Goal: Task Accomplishment & Management: Manage account settings

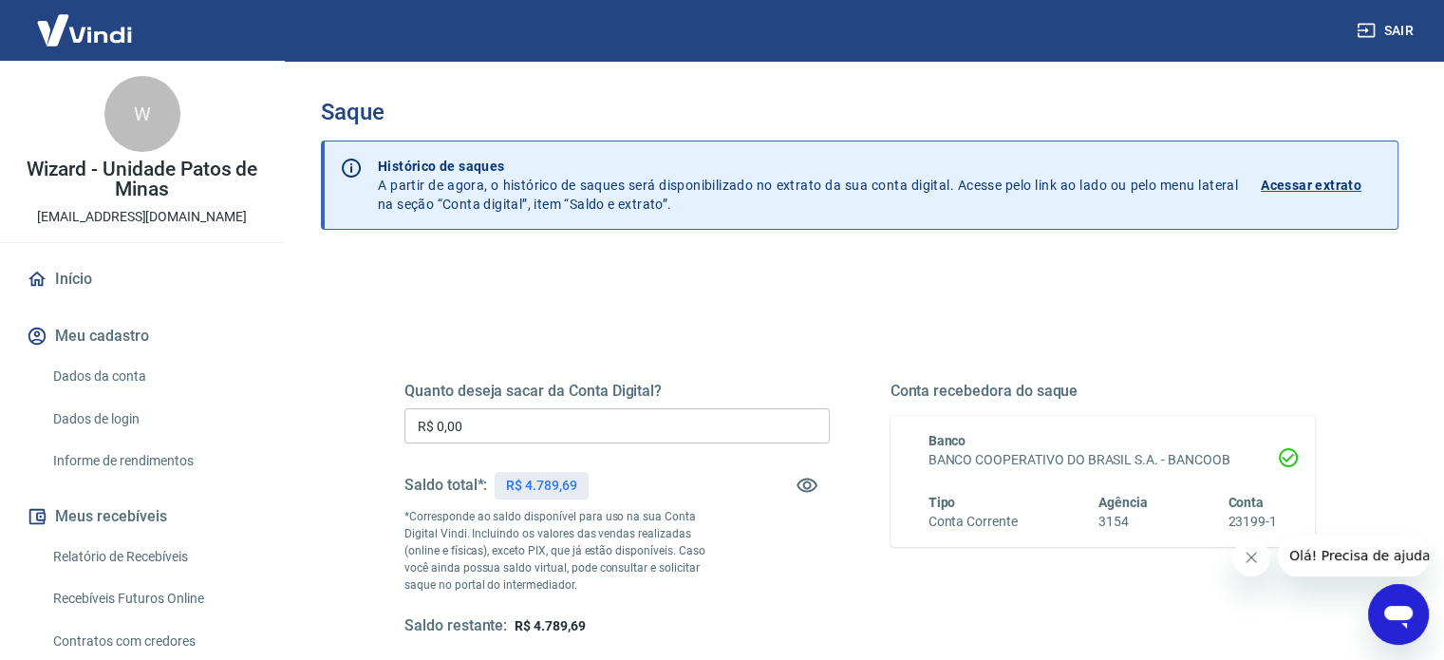
click at [481, 444] on div "Quanto deseja sacar da Conta Digital? R$ 0,00 ​ Saldo total*: R$ 4.789,69 *Corr…" at bounding box center [616, 509] width 425 height 254
click at [494, 422] on input "R$ 0,00" at bounding box center [616, 425] width 425 height 35
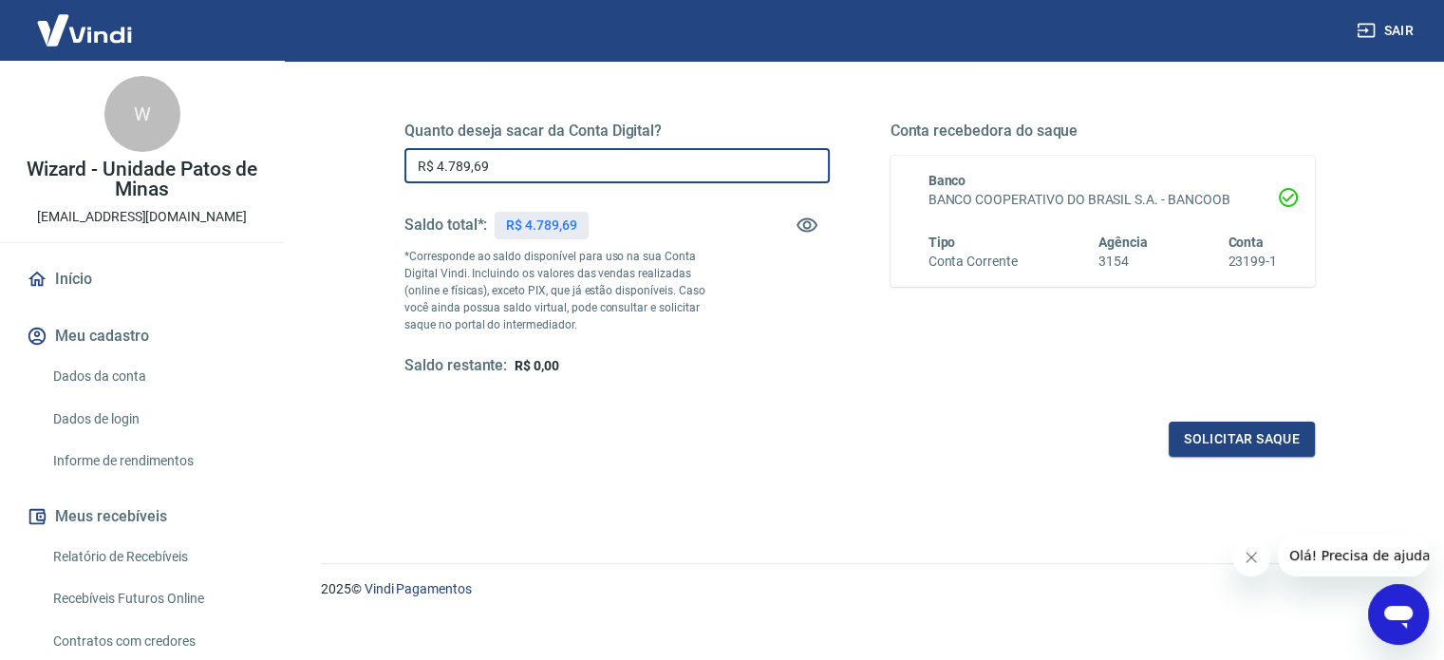
scroll to position [262, 0]
type input "R$ 4.789,69"
click at [1212, 440] on button "Solicitar saque" at bounding box center [1242, 437] width 146 height 35
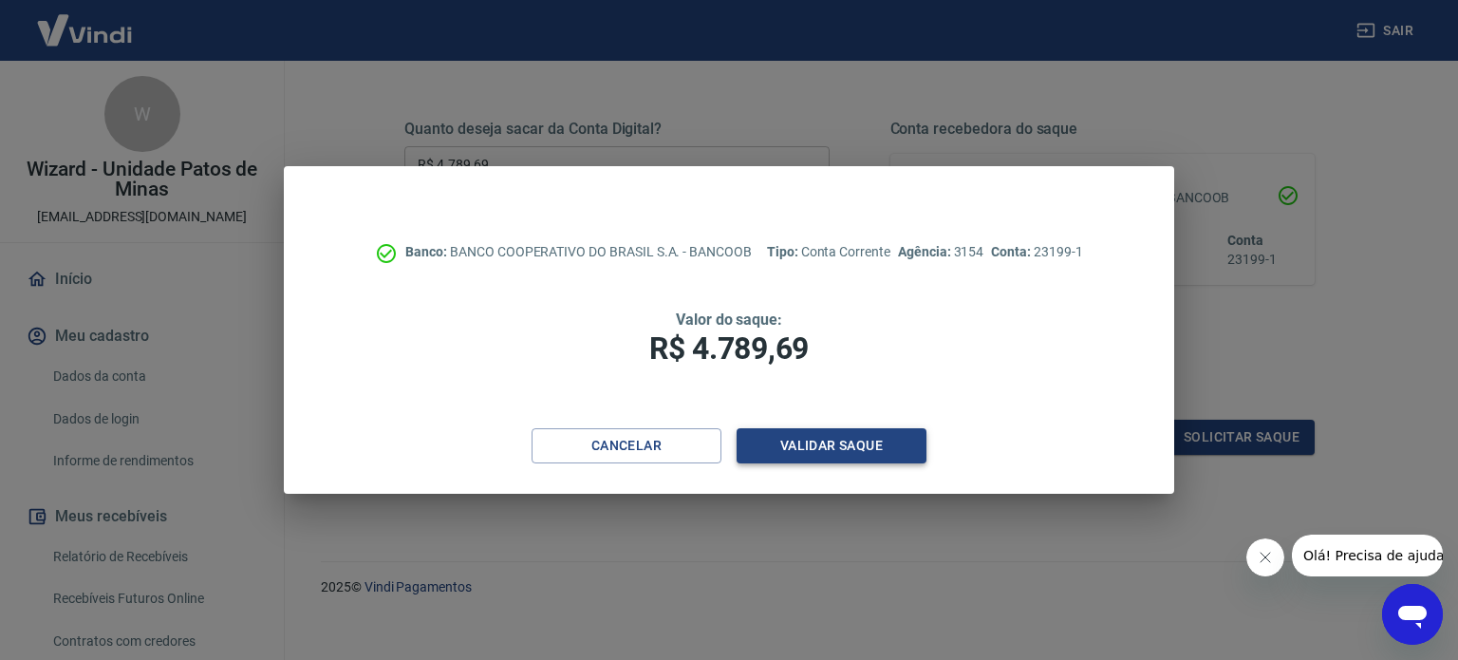
click at [813, 440] on button "Validar saque" at bounding box center [832, 445] width 190 height 35
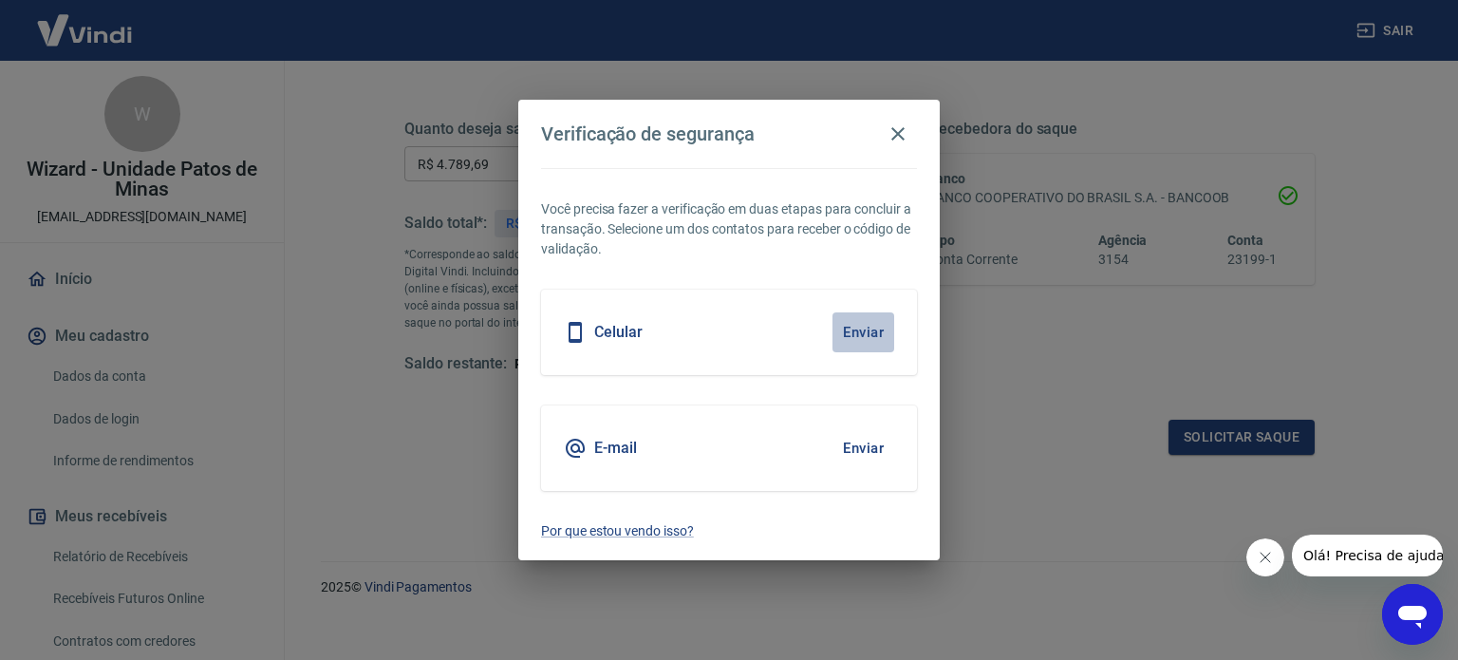
click at [855, 329] on button "Enviar" at bounding box center [864, 332] width 62 height 40
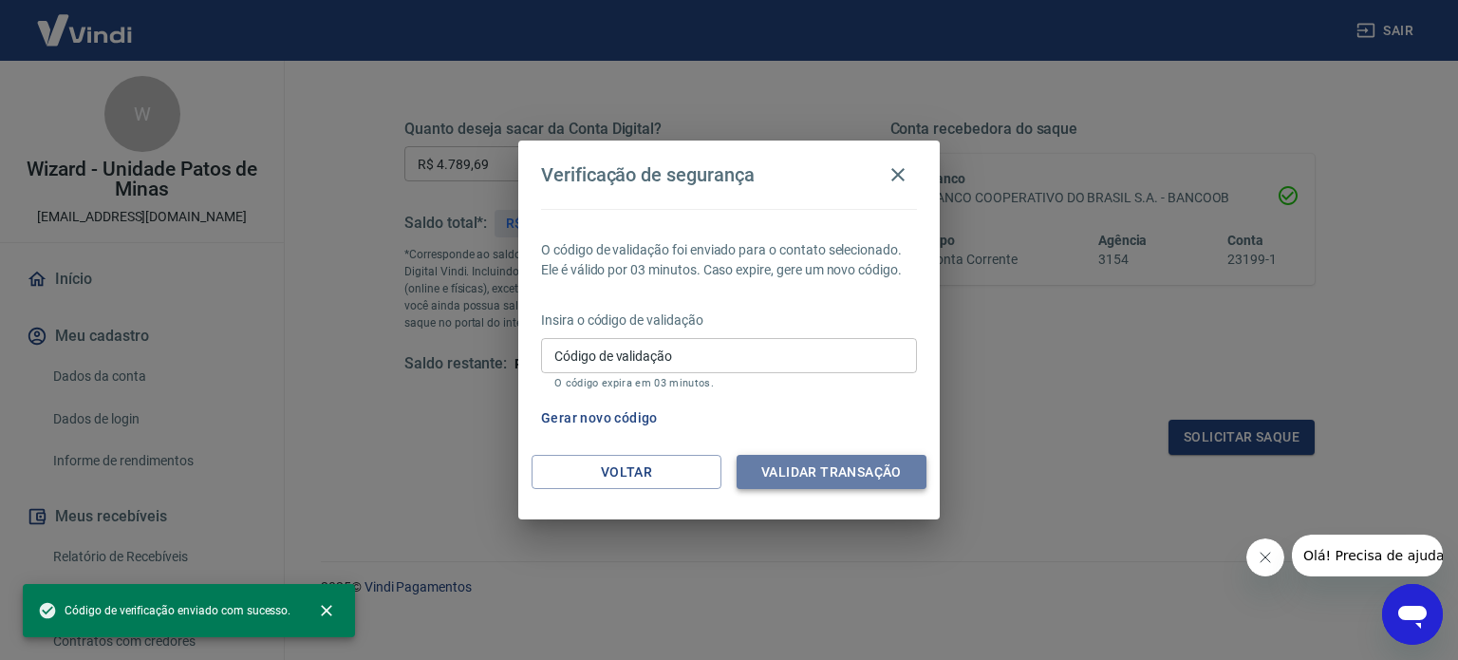
click at [817, 471] on button "Validar transação" at bounding box center [832, 472] width 190 height 35
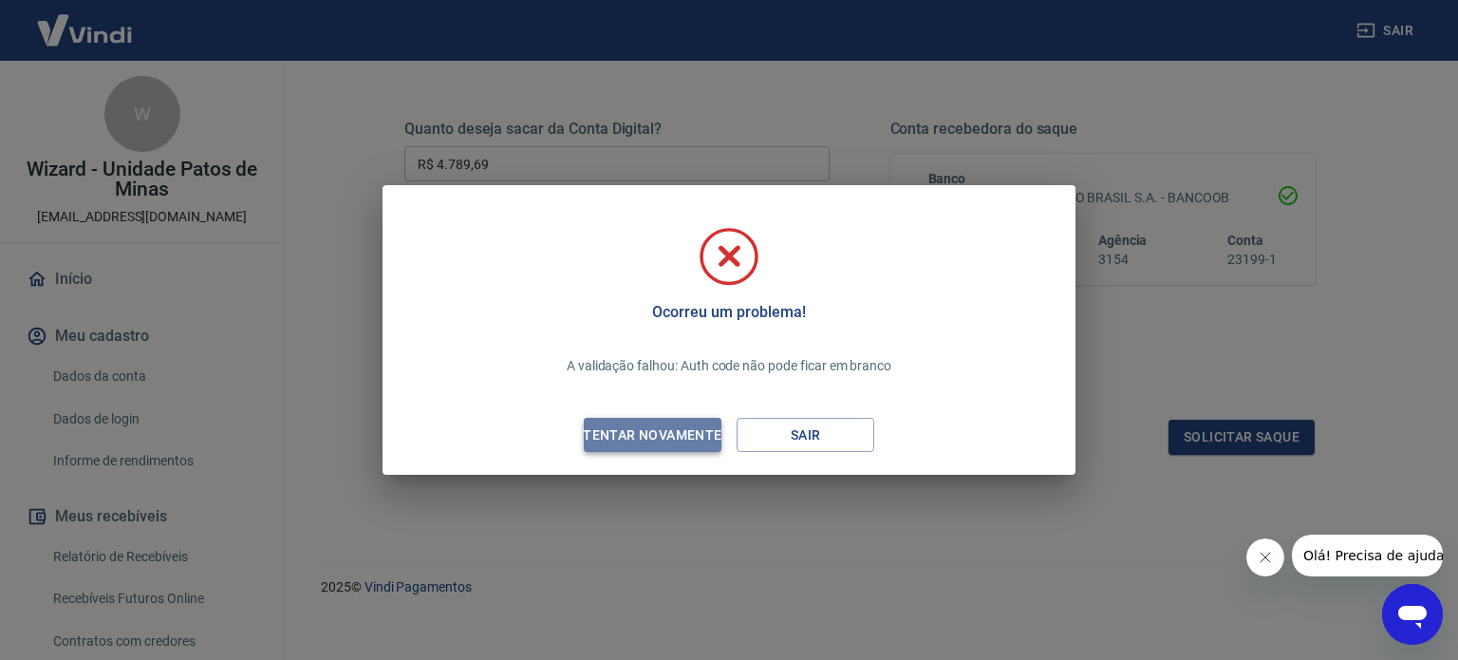
click at [651, 438] on div "Tentar novamente" at bounding box center [652, 435] width 184 height 24
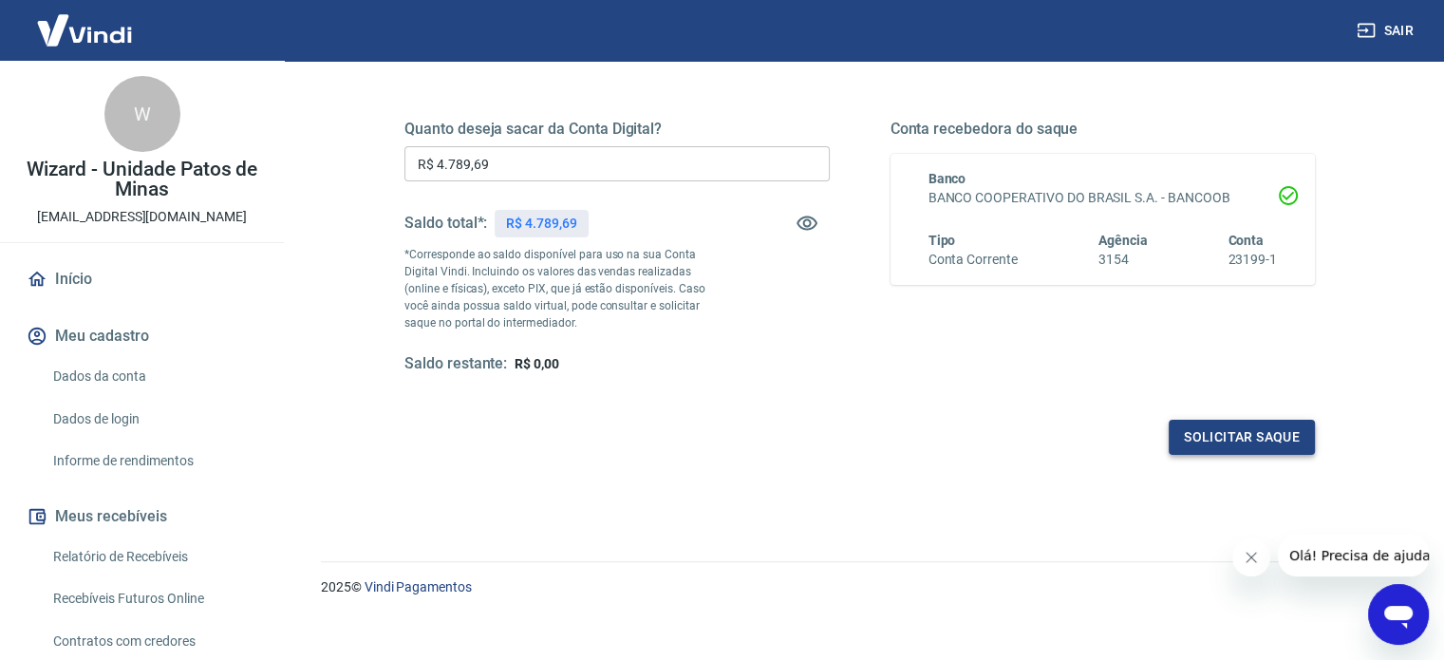
click at [1231, 436] on button "Solicitar saque" at bounding box center [1242, 437] width 146 height 35
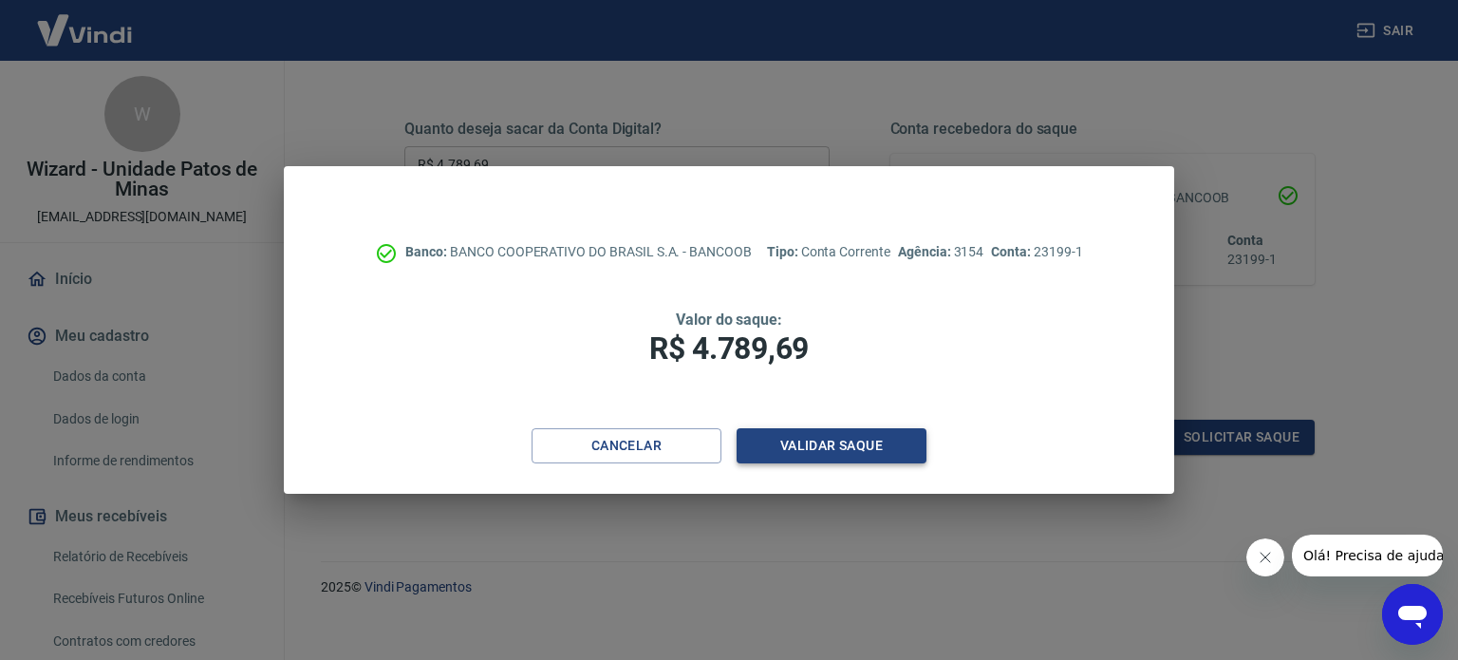
click at [857, 460] on button "Validar saque" at bounding box center [832, 445] width 190 height 35
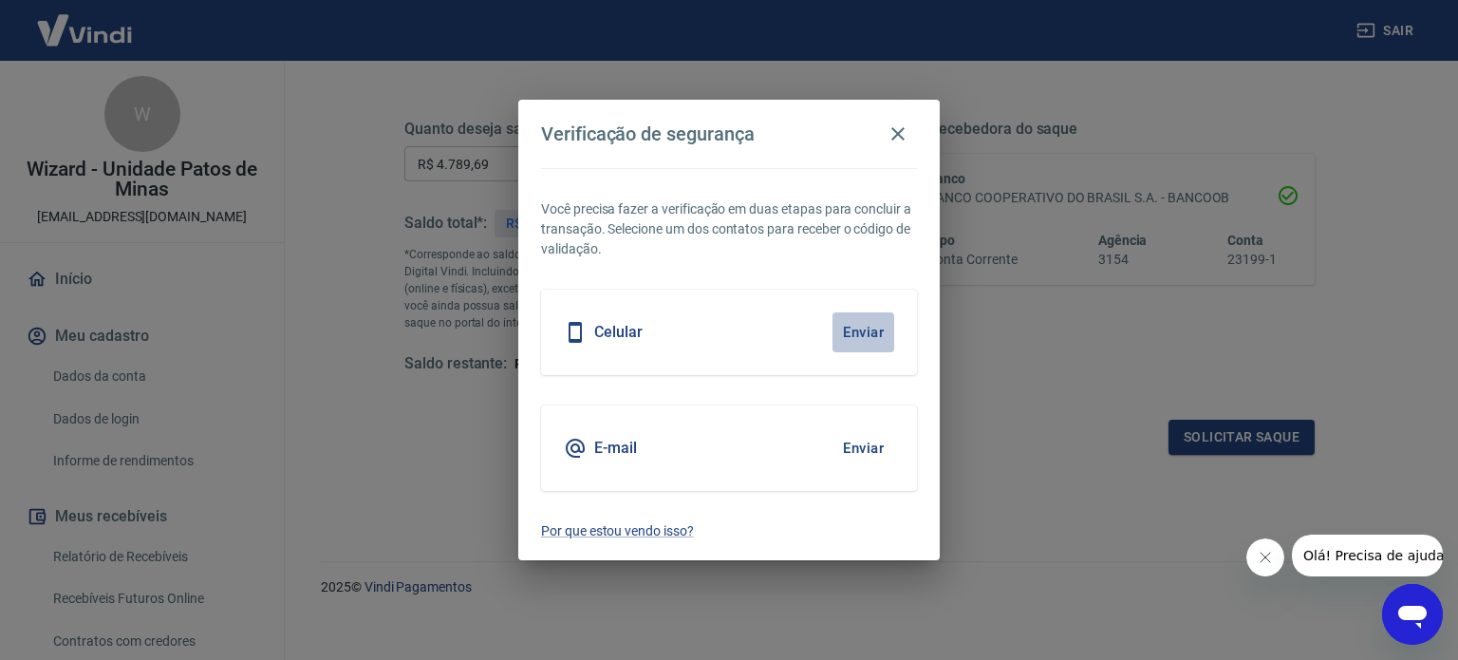
click at [864, 326] on button "Enviar" at bounding box center [864, 332] width 62 height 40
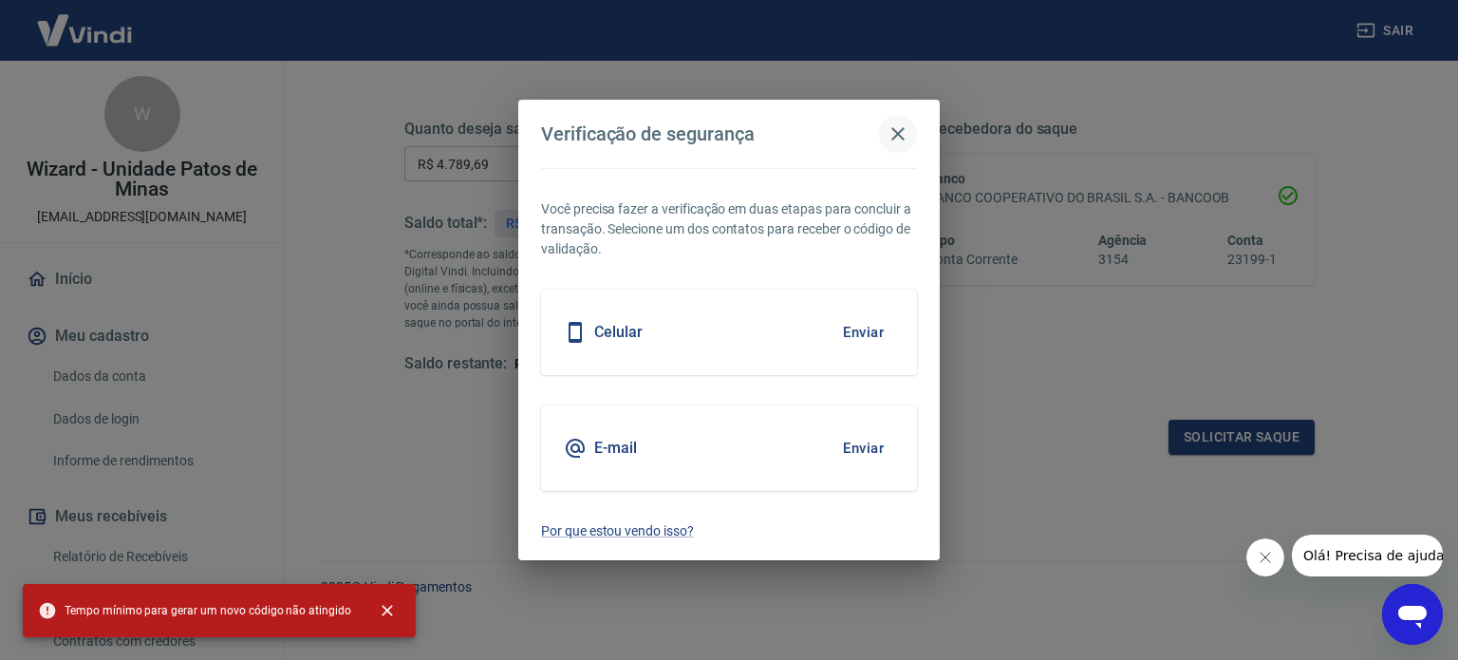
click at [896, 134] on icon "button" at bounding box center [898, 133] width 13 height 13
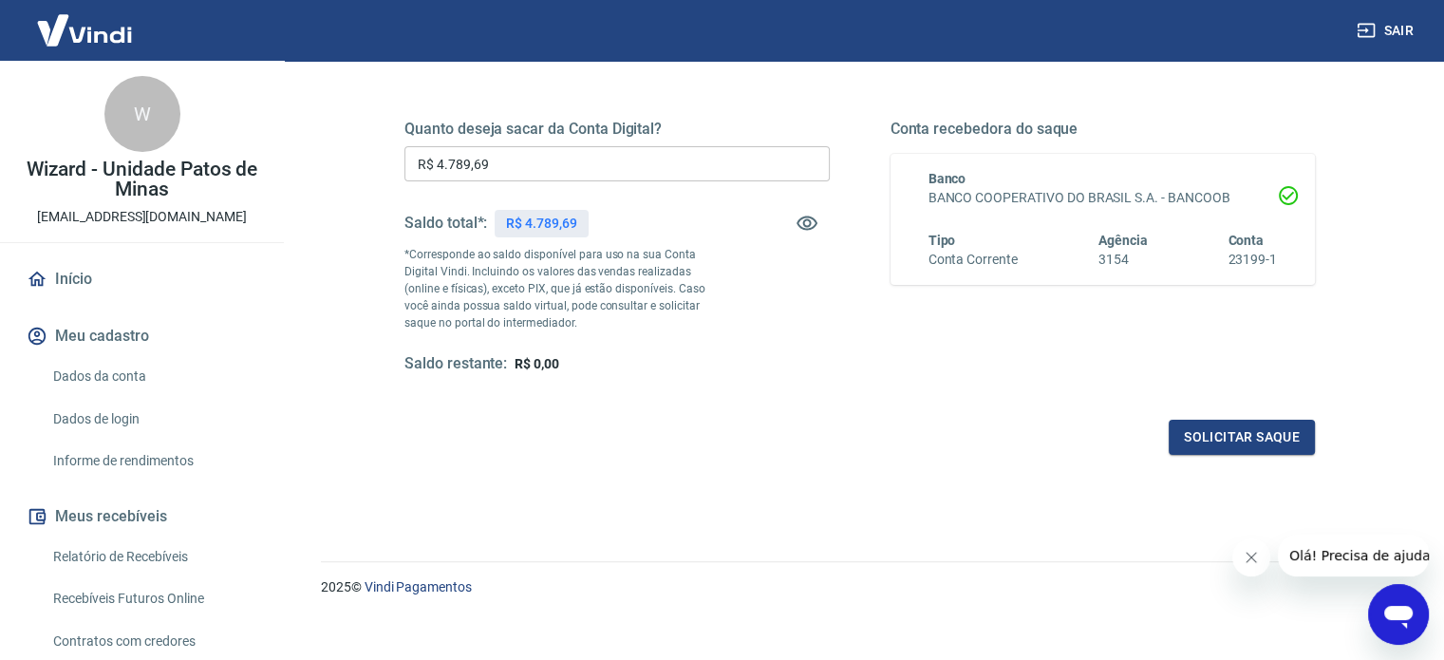
scroll to position [0, 0]
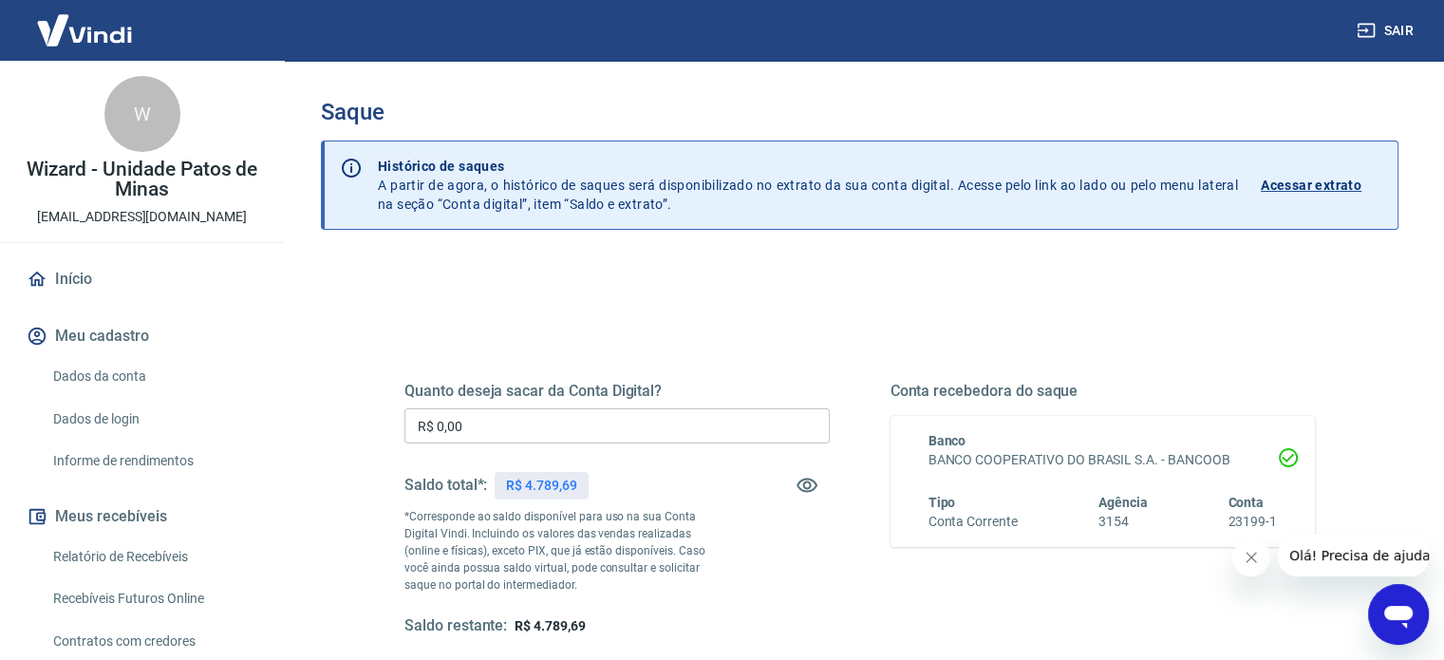
click at [488, 432] on input "R$ 0,00" at bounding box center [616, 425] width 425 height 35
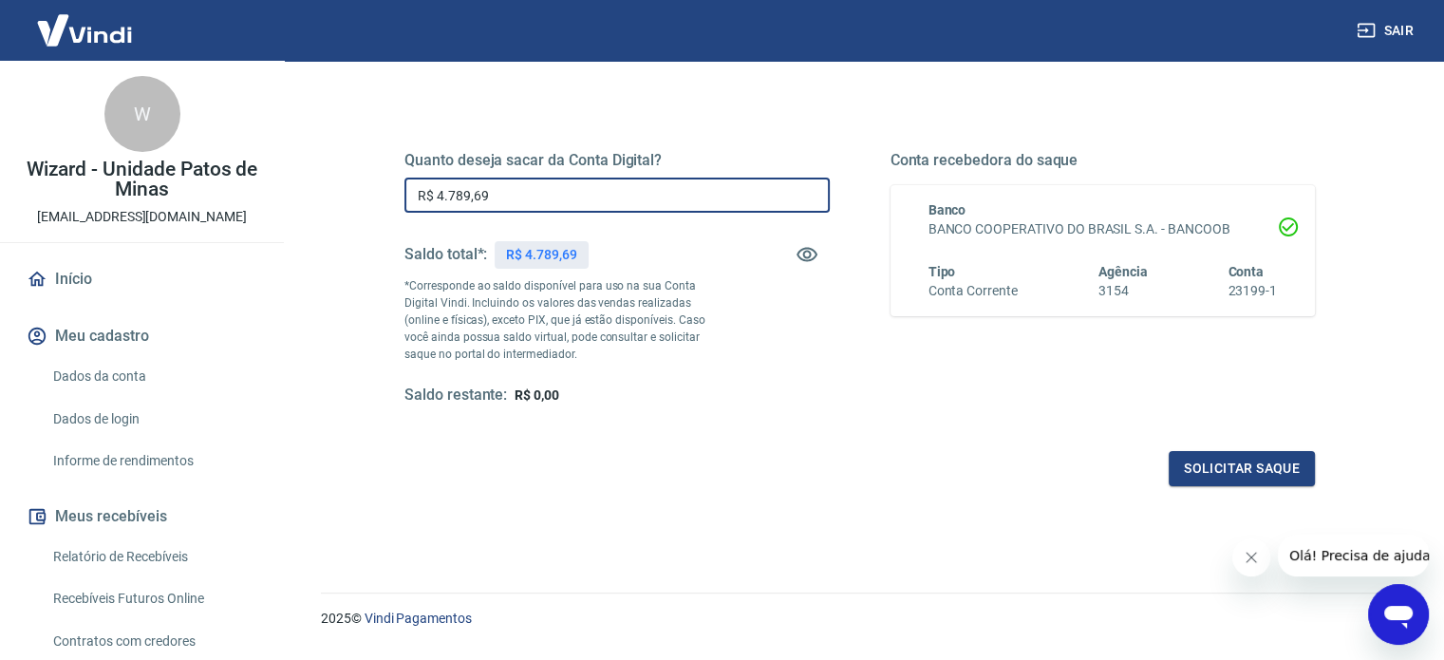
scroll to position [246, 0]
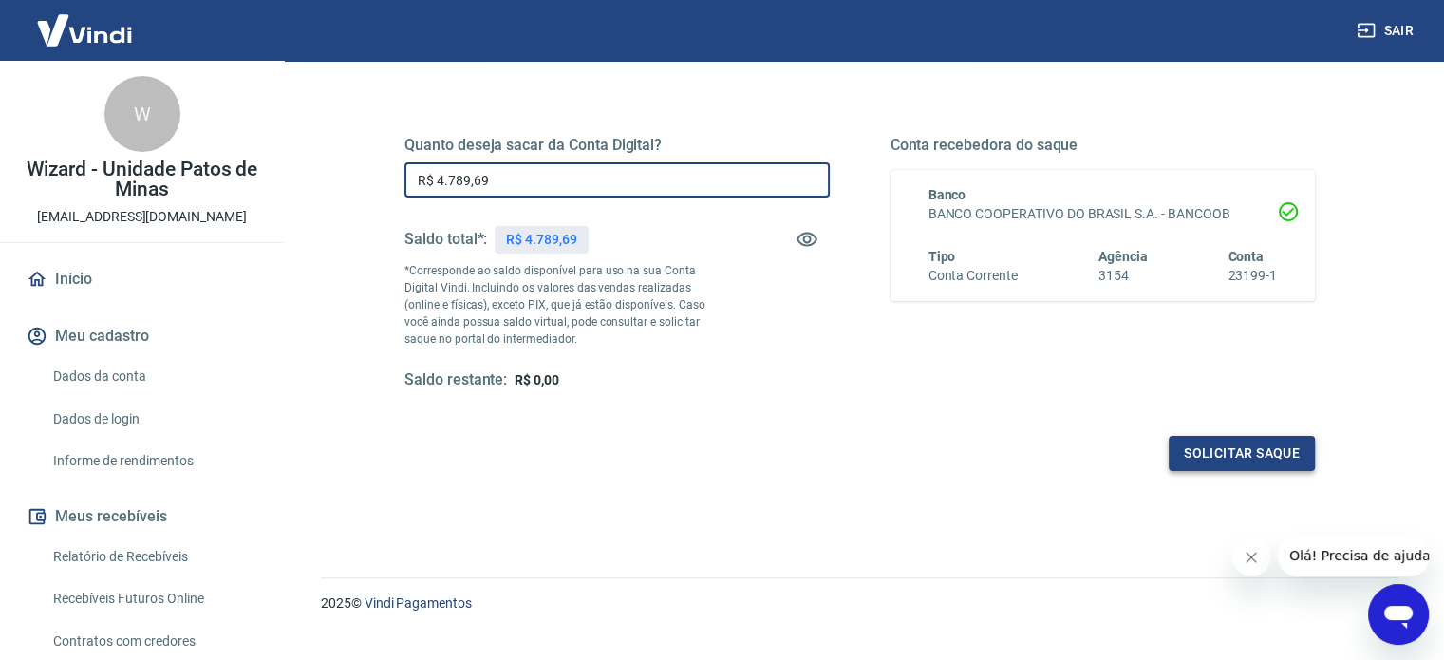
type input "R$ 4.789,69"
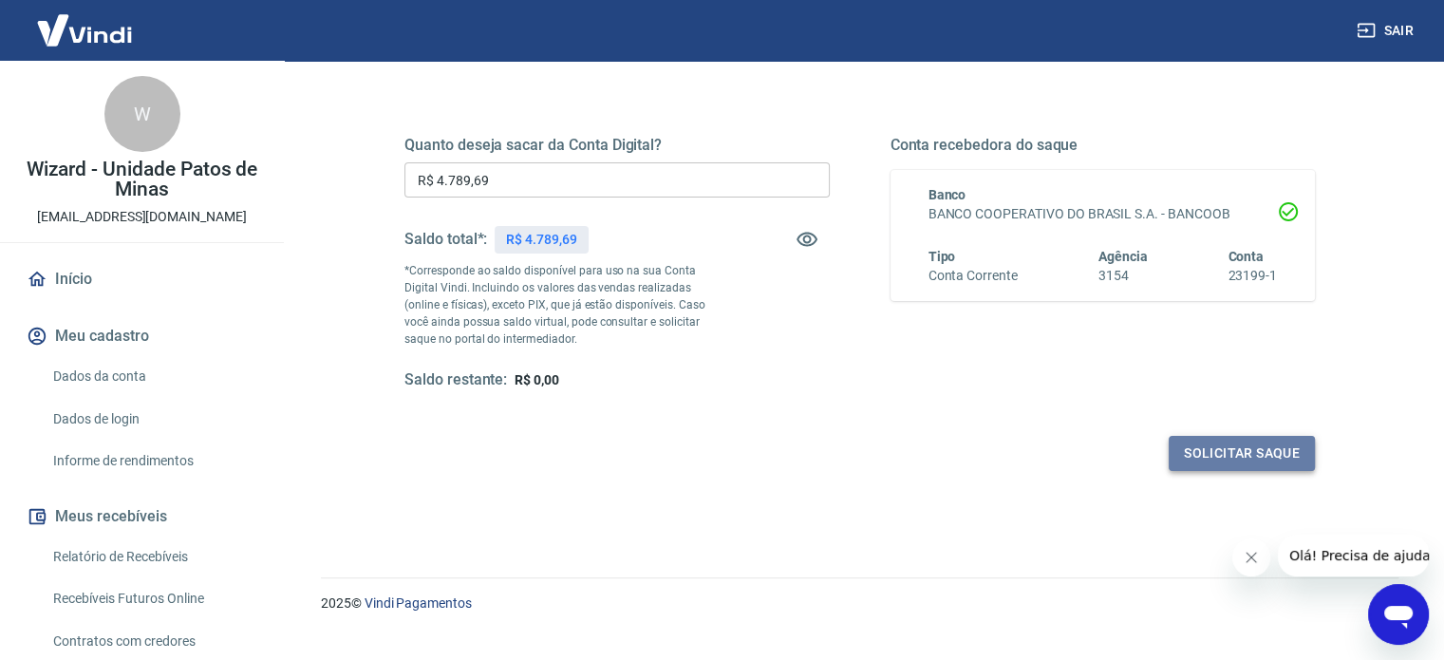
click at [1234, 460] on button "Solicitar saque" at bounding box center [1242, 453] width 146 height 35
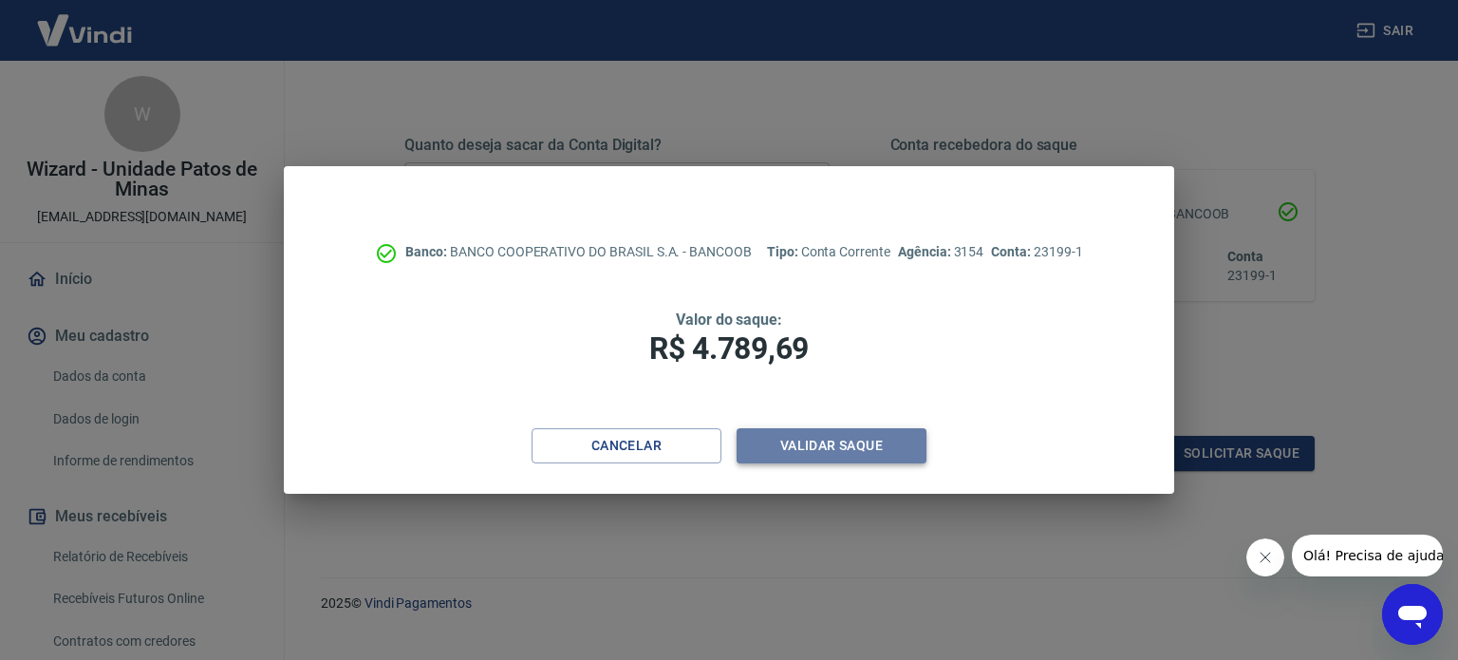
click at [823, 442] on button "Validar saque" at bounding box center [832, 445] width 190 height 35
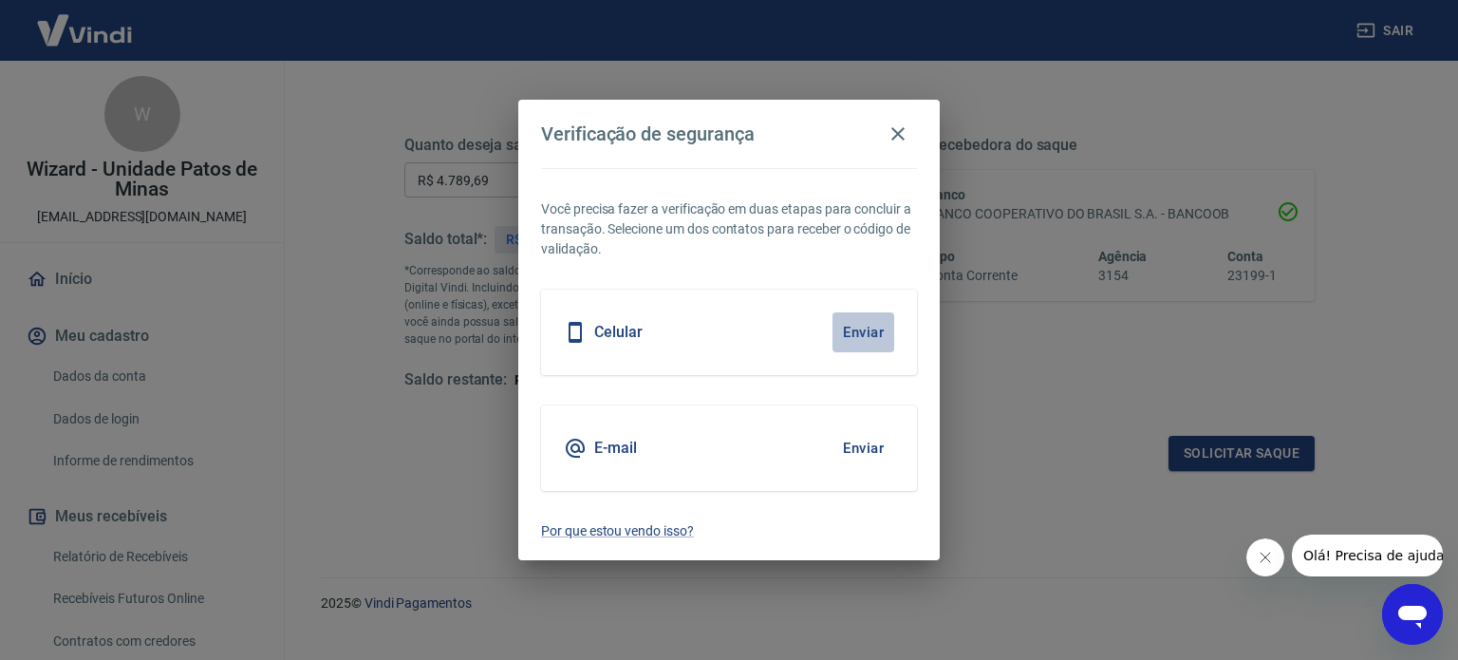
click at [859, 328] on button "Enviar" at bounding box center [864, 332] width 62 height 40
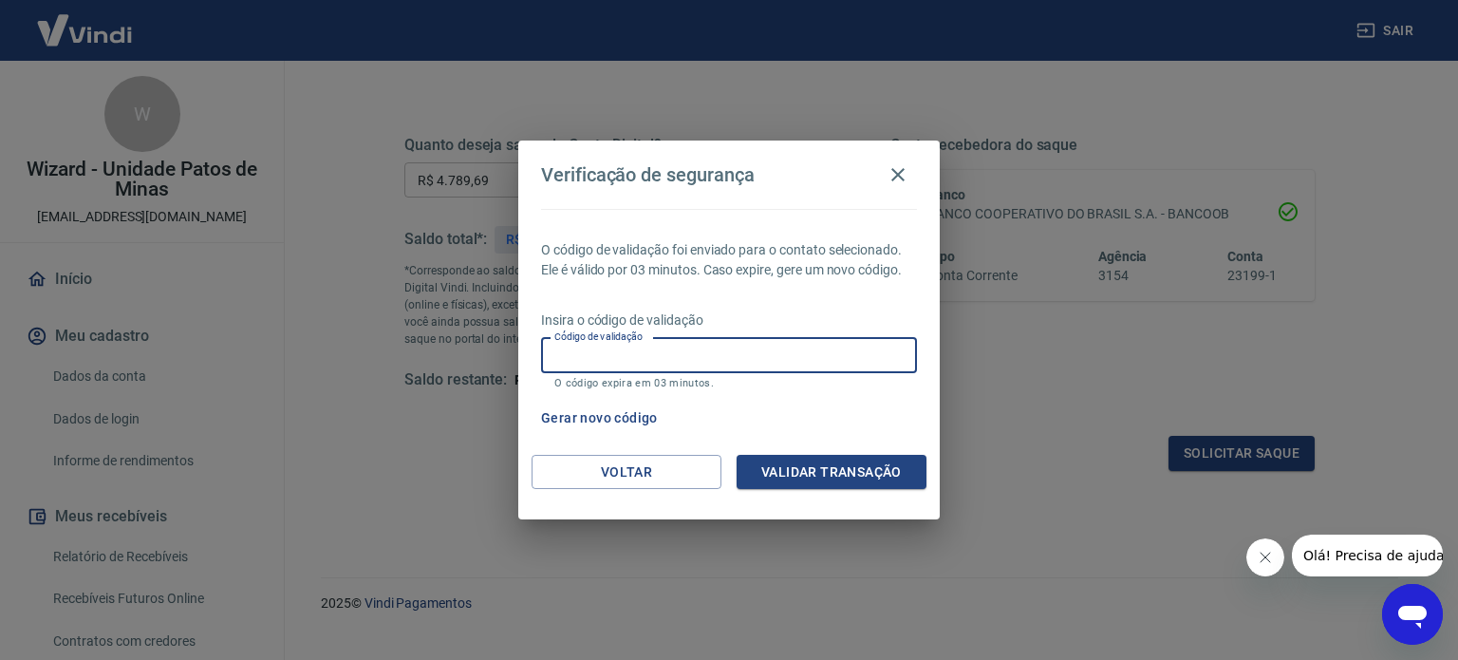
click at [781, 363] on input "Código de validação" at bounding box center [729, 355] width 376 height 35
click at [571, 413] on button "Gerar novo código" at bounding box center [600, 418] width 132 height 35
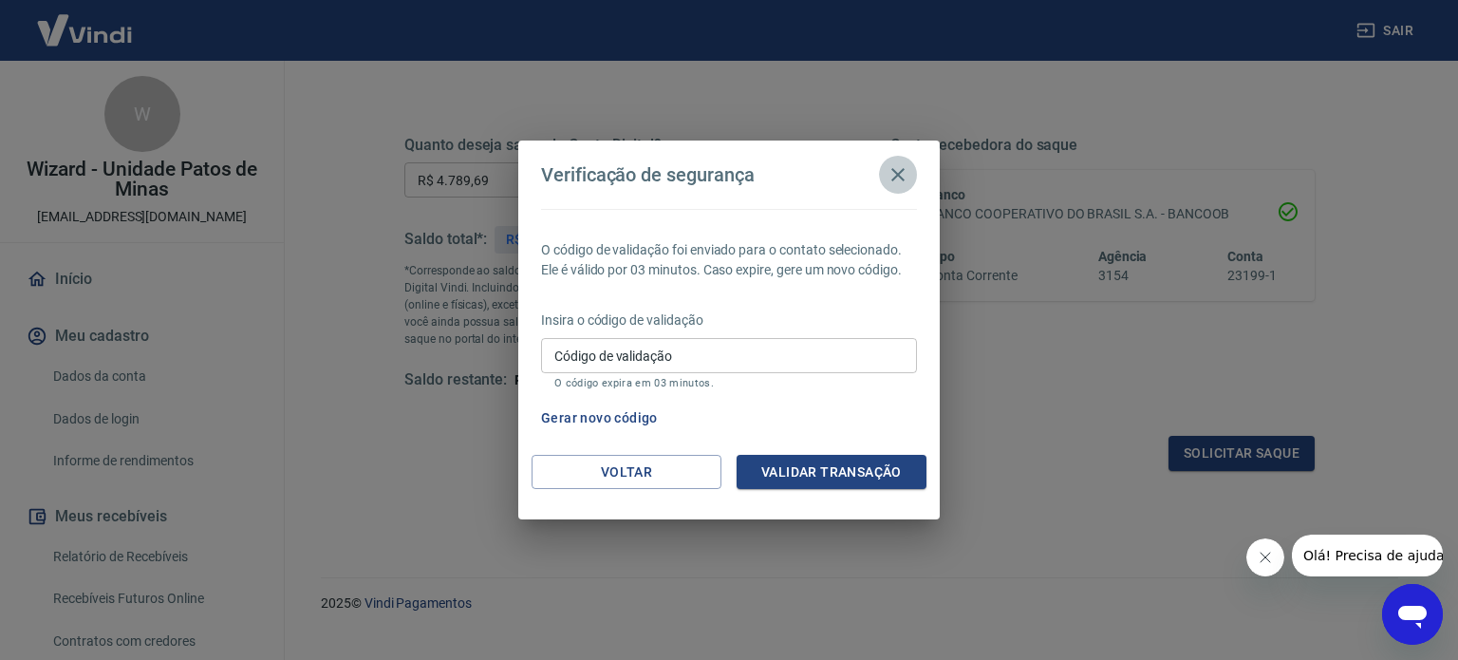
click at [892, 178] on icon "button" at bounding box center [898, 174] width 23 height 23
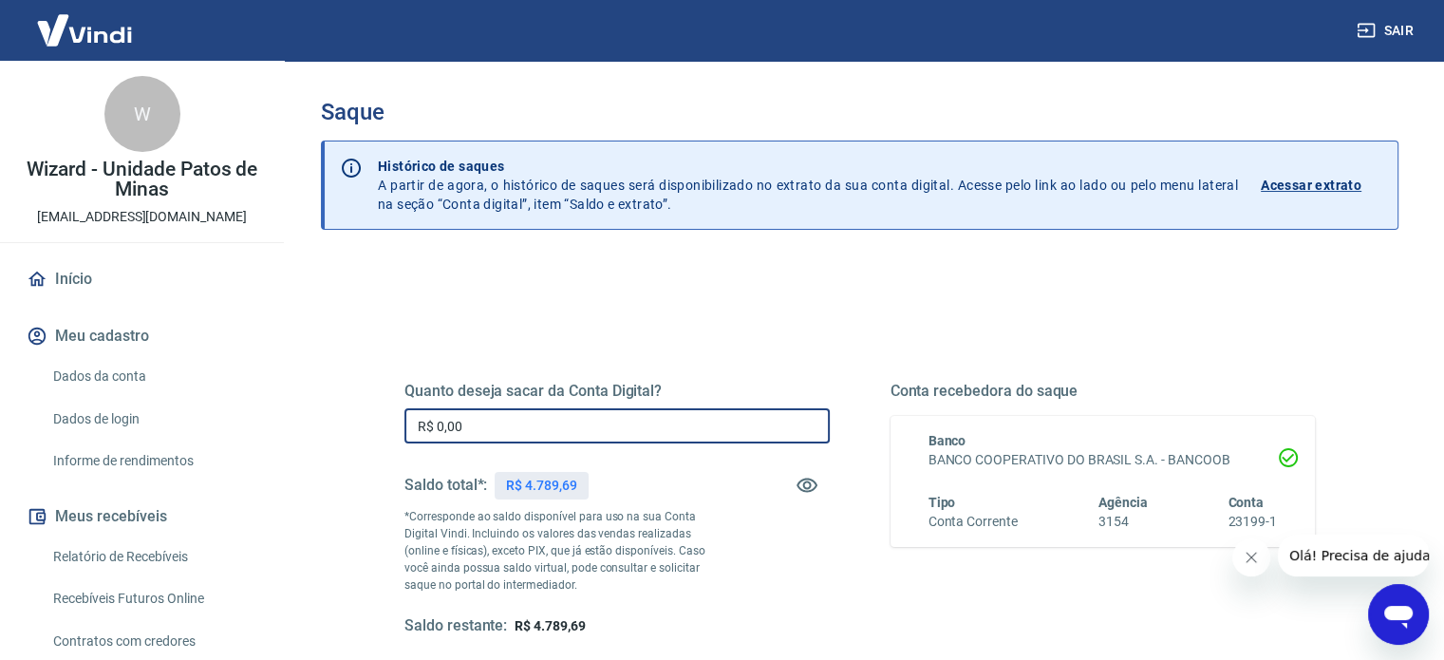
click at [573, 432] on input "R$ 0,00" at bounding box center [616, 425] width 425 height 35
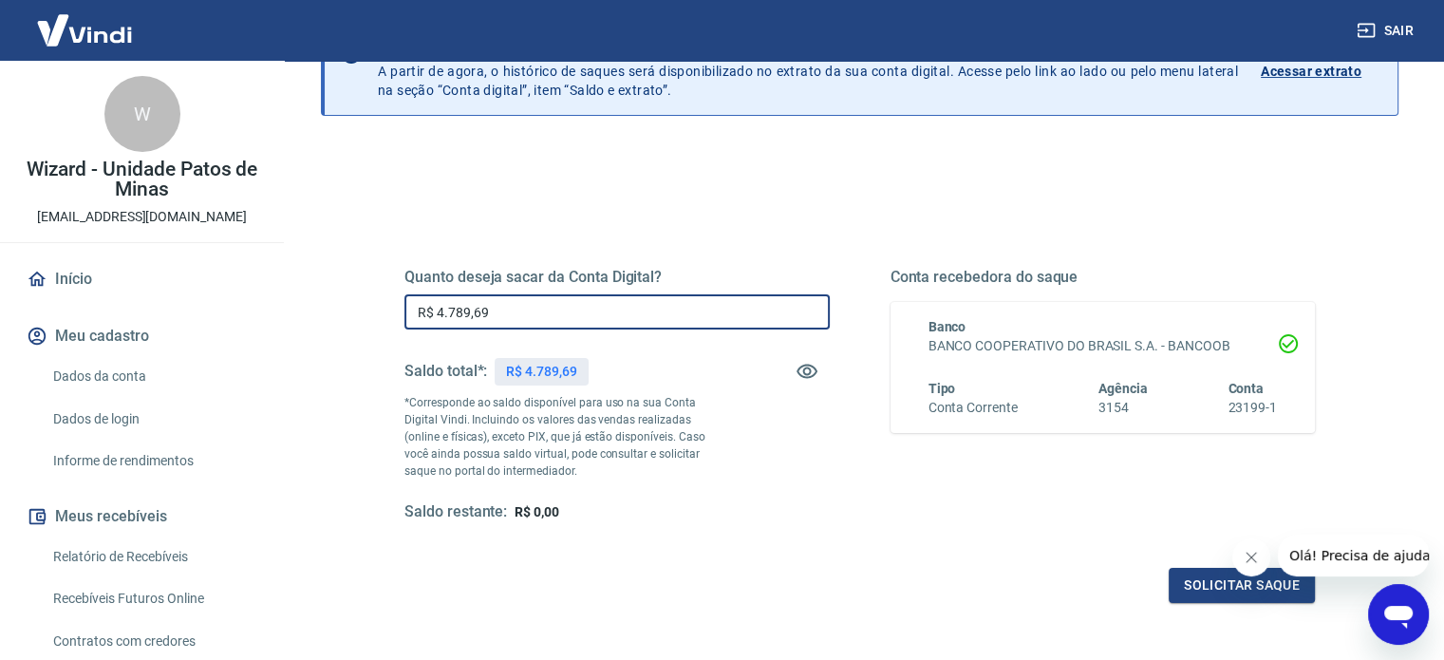
scroll to position [118, 0]
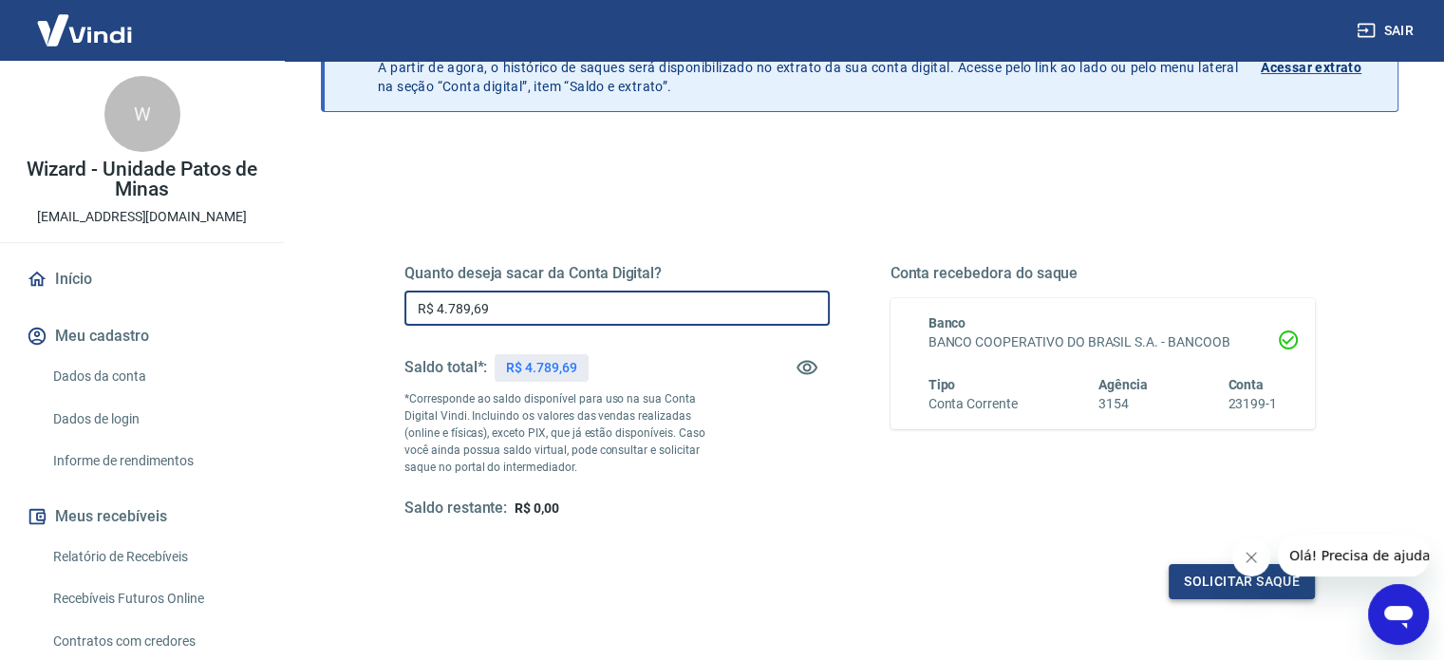
type input "R$ 4.789,69"
click at [1187, 573] on button "Solicitar saque" at bounding box center [1242, 581] width 146 height 35
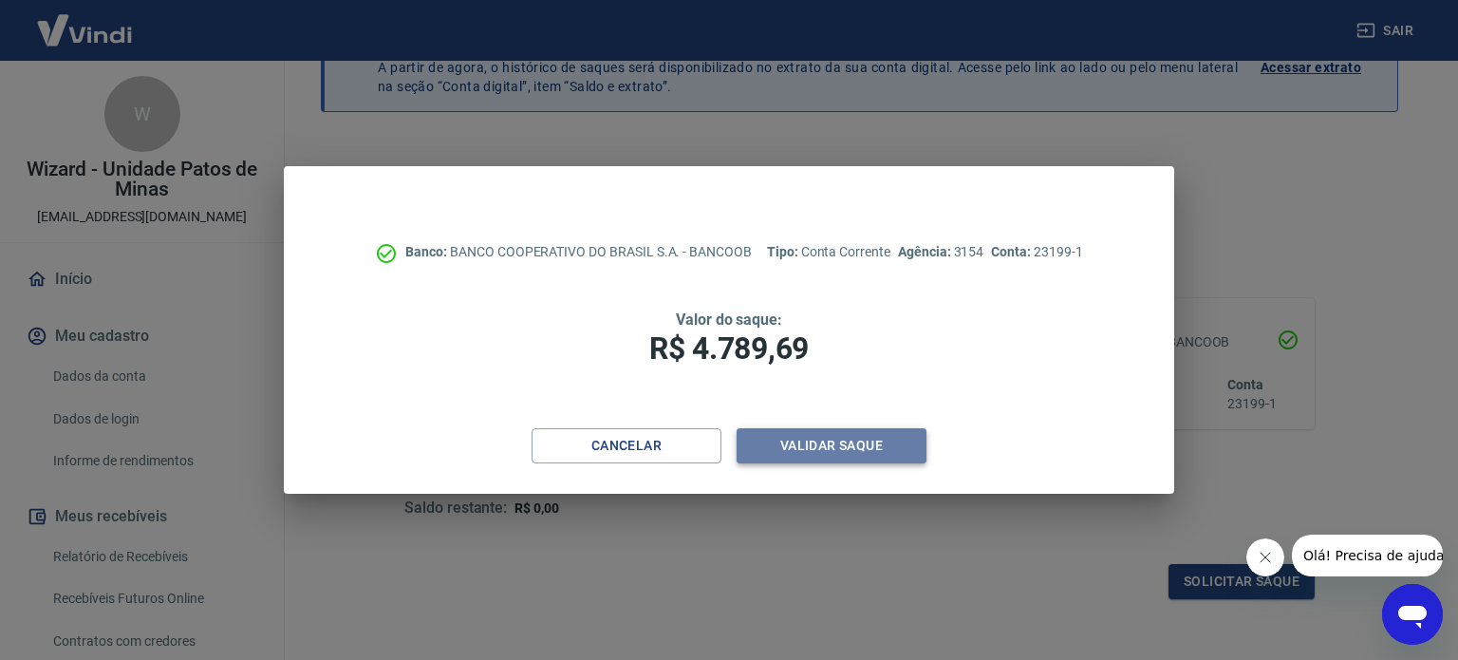
click at [810, 440] on button "Validar saque" at bounding box center [832, 445] width 190 height 35
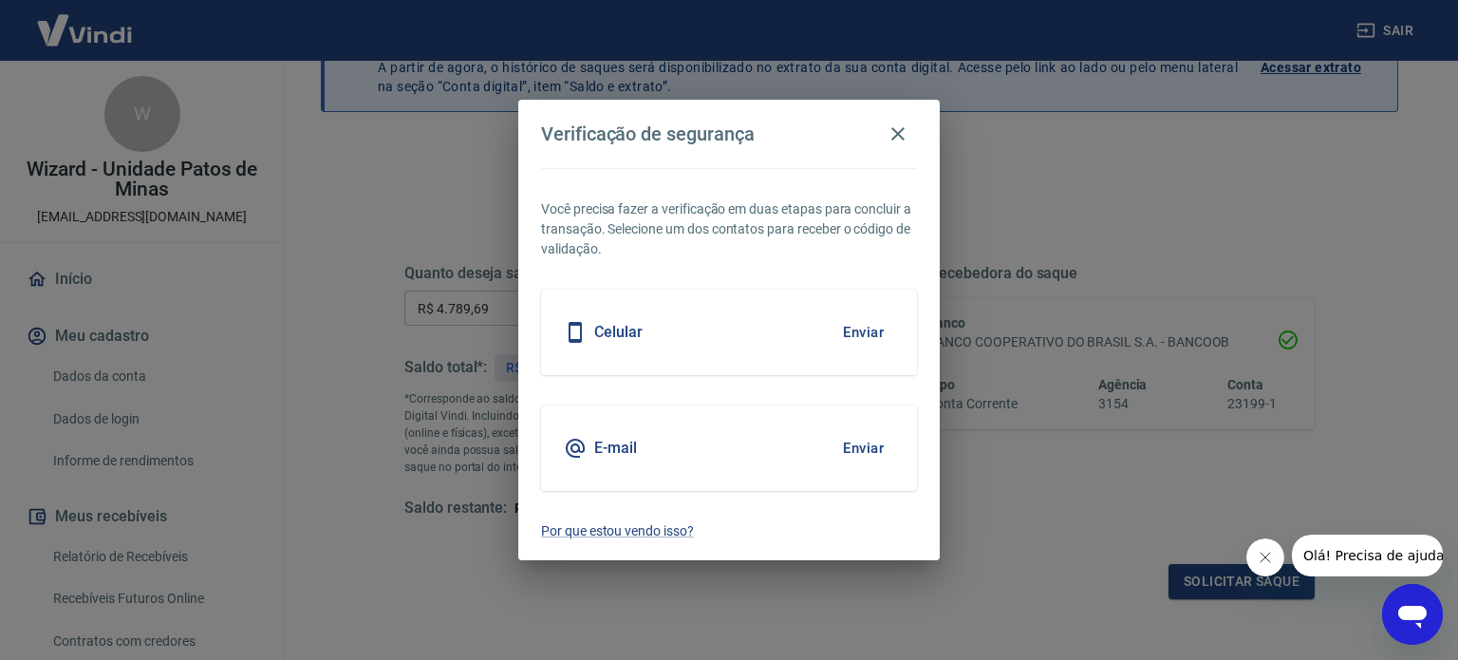
click at [851, 335] on button "Enviar" at bounding box center [864, 332] width 62 height 40
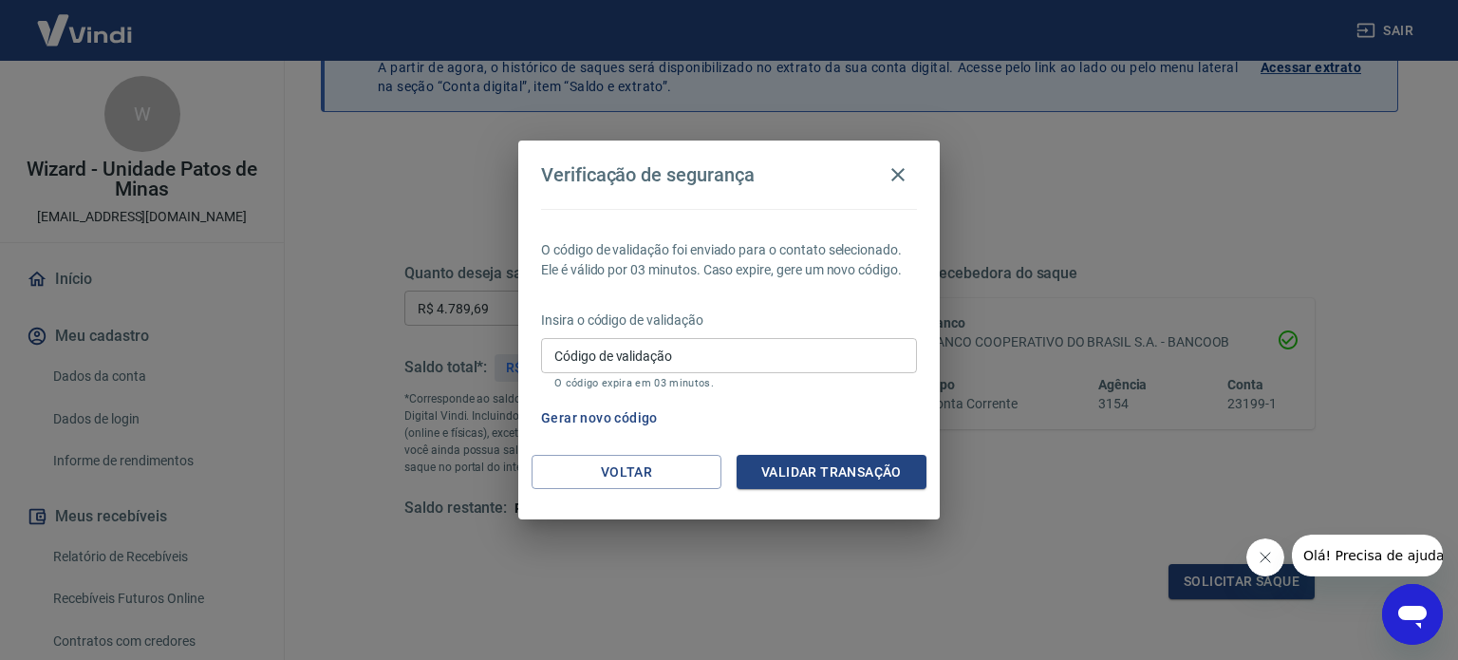
click at [543, 358] on input "Código de validação" at bounding box center [729, 355] width 376 height 35
click at [901, 173] on icon "button" at bounding box center [898, 174] width 23 height 23
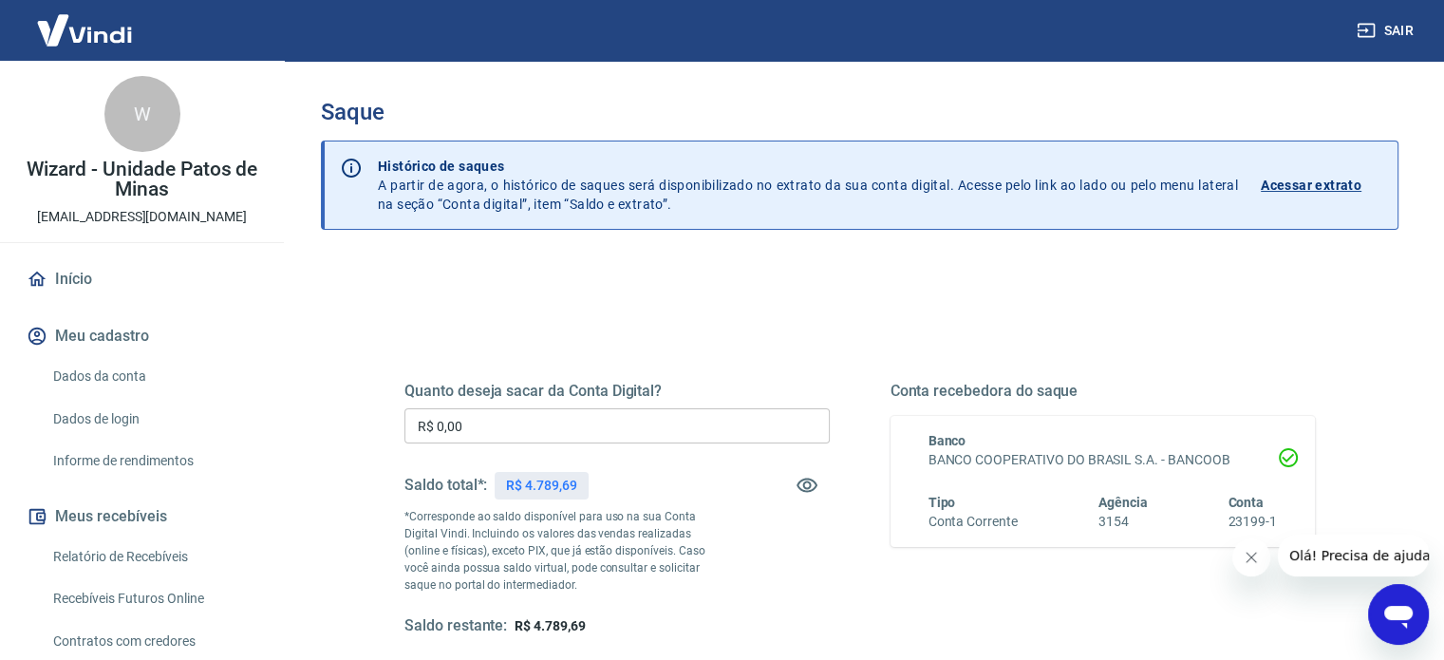
click at [490, 430] on input "R$ 0,00" at bounding box center [616, 425] width 425 height 35
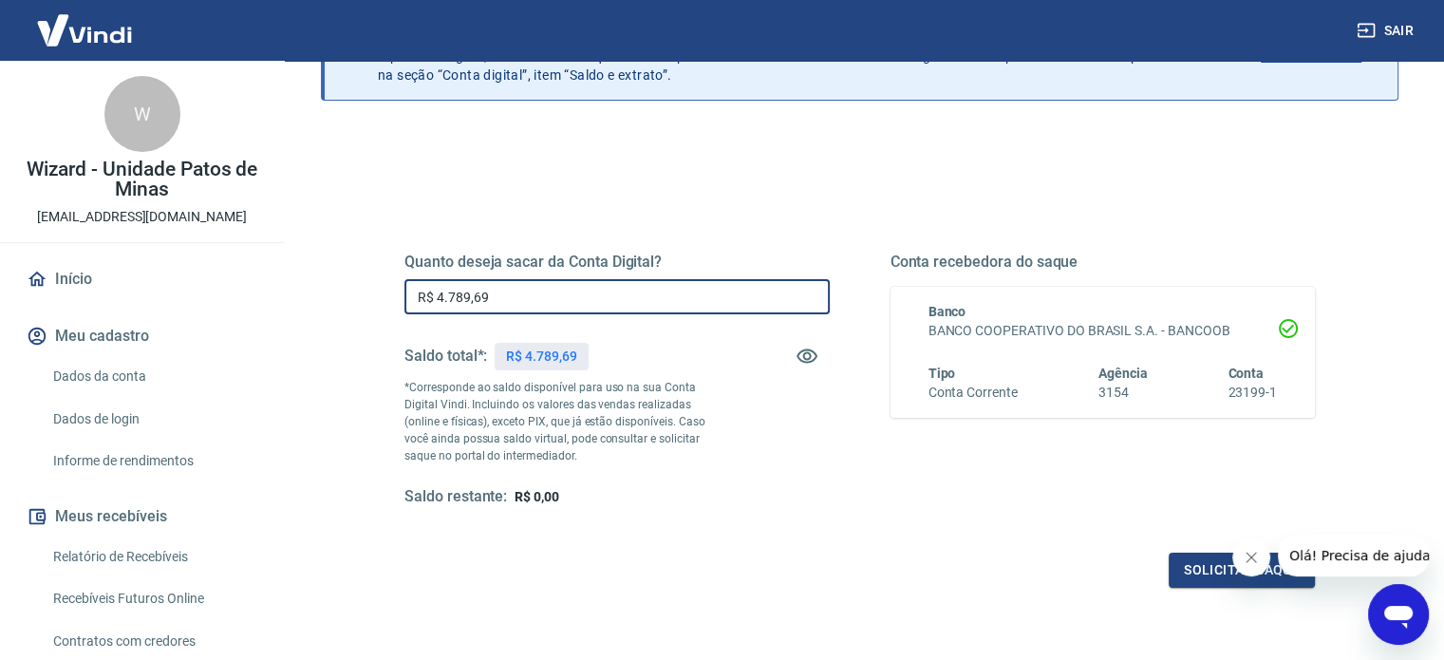
scroll to position [141, 0]
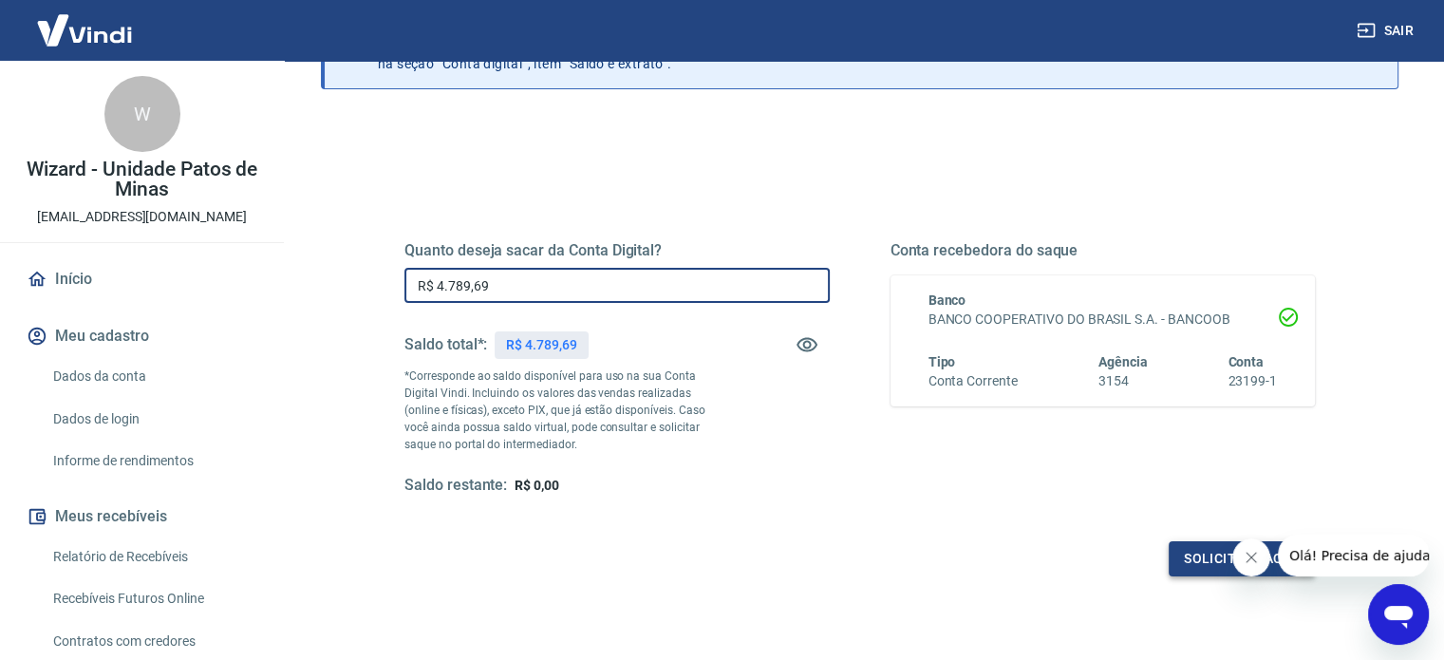
type input "R$ 4.789,69"
click at [1198, 555] on button "Solicitar saque" at bounding box center [1242, 558] width 146 height 35
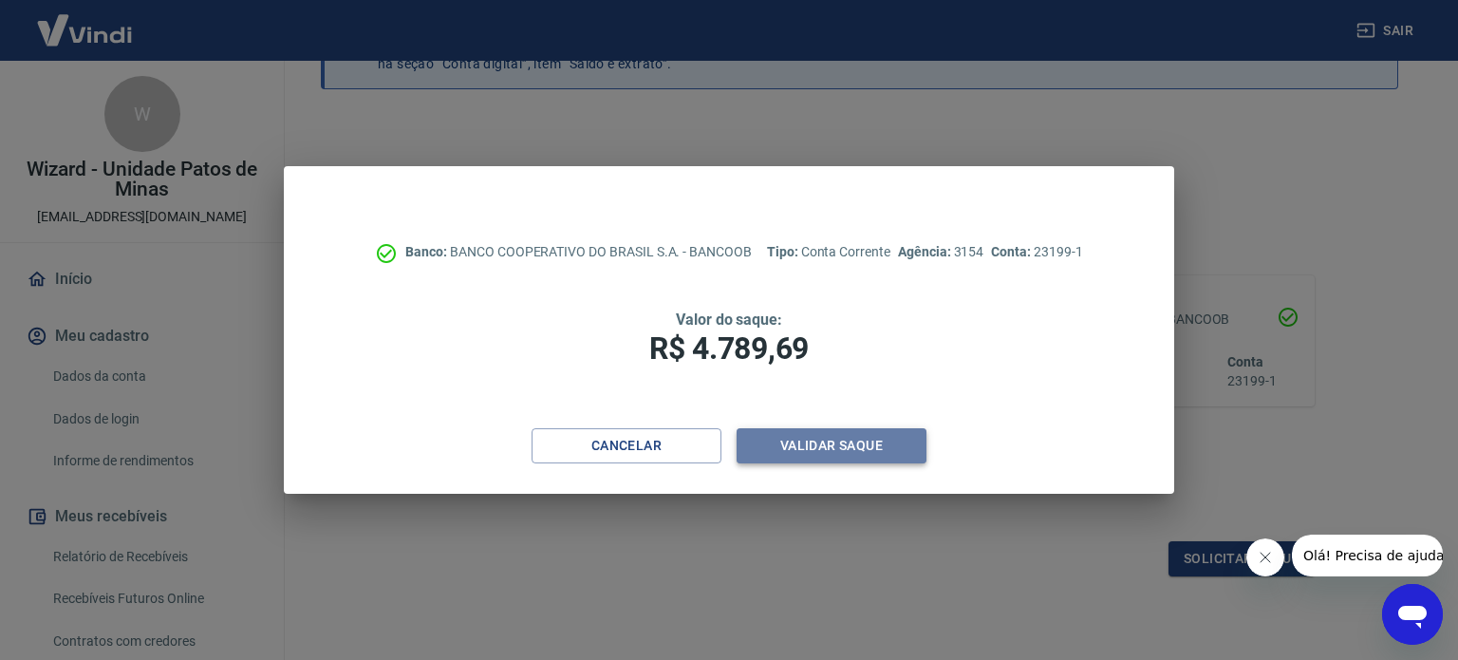
click at [862, 437] on button "Validar saque" at bounding box center [832, 445] width 190 height 35
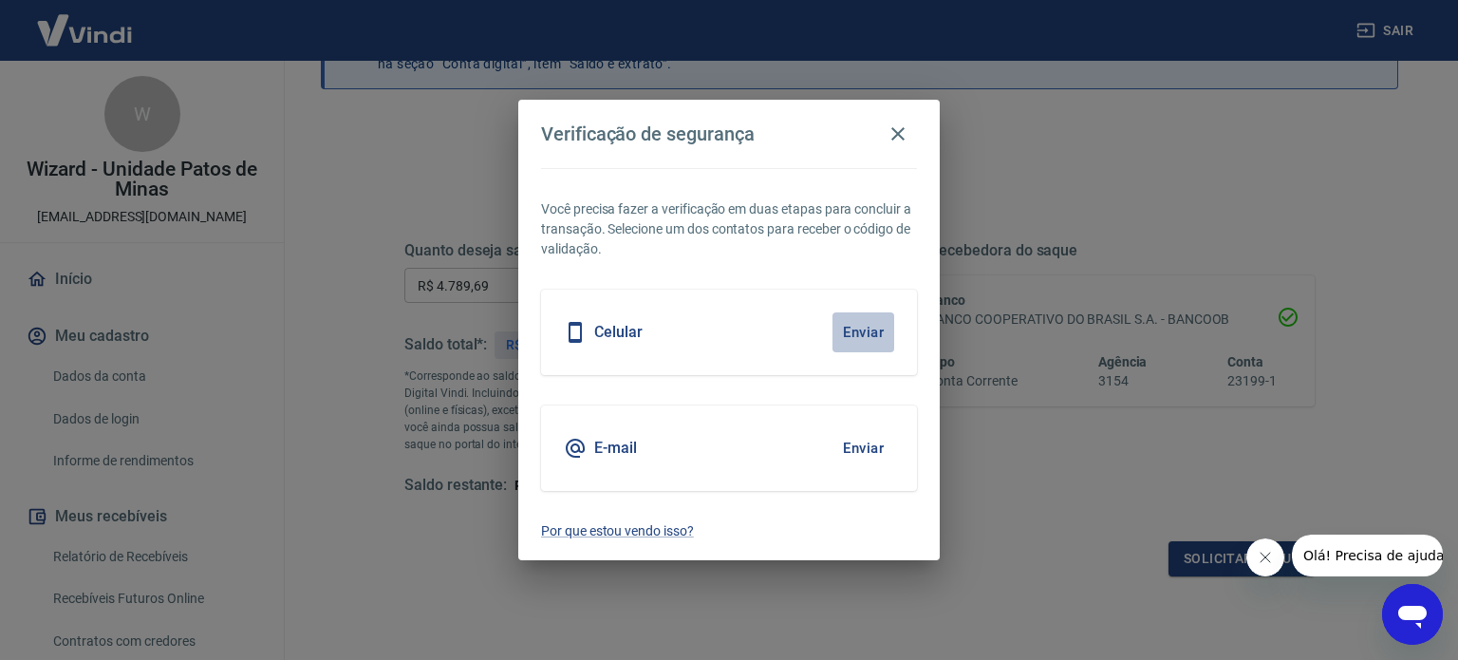
click at [866, 329] on button "Enviar" at bounding box center [864, 332] width 62 height 40
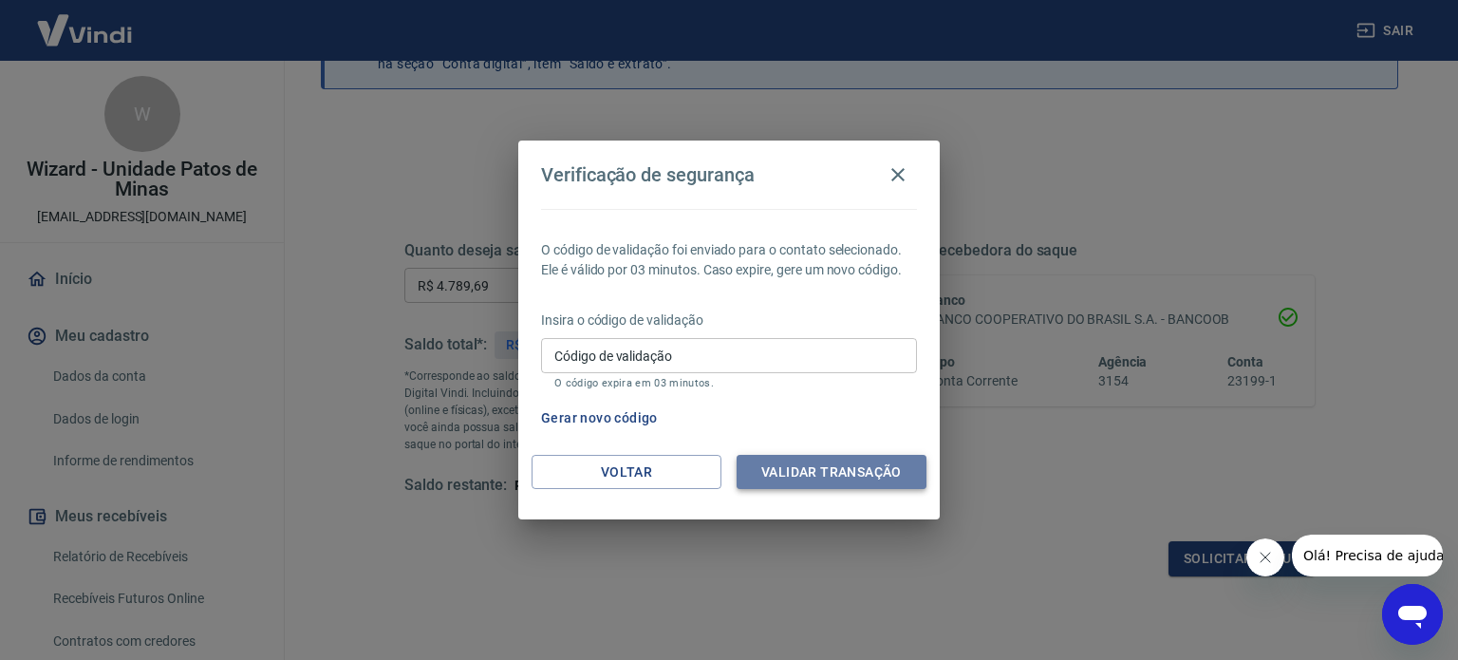
click at [836, 479] on button "Validar transação" at bounding box center [832, 472] width 190 height 35
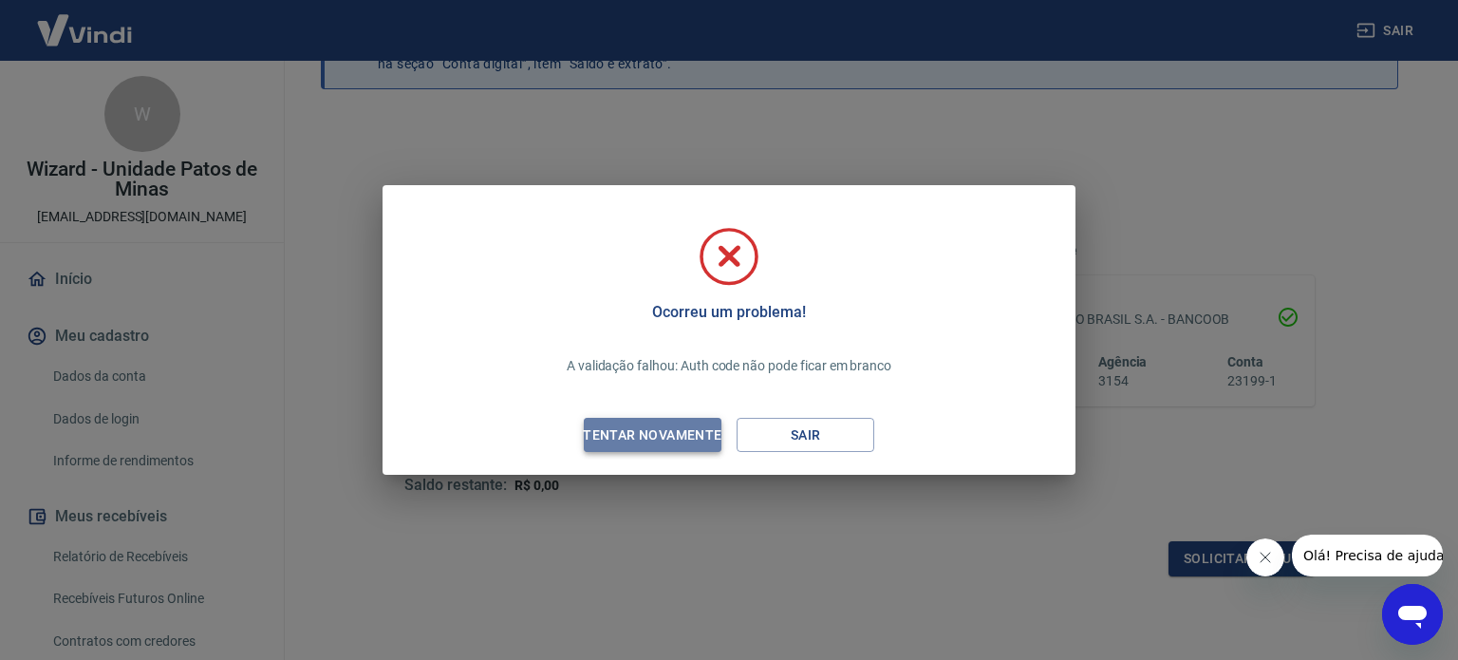
click at [658, 442] on div "Tentar novamente" at bounding box center [652, 435] width 184 height 24
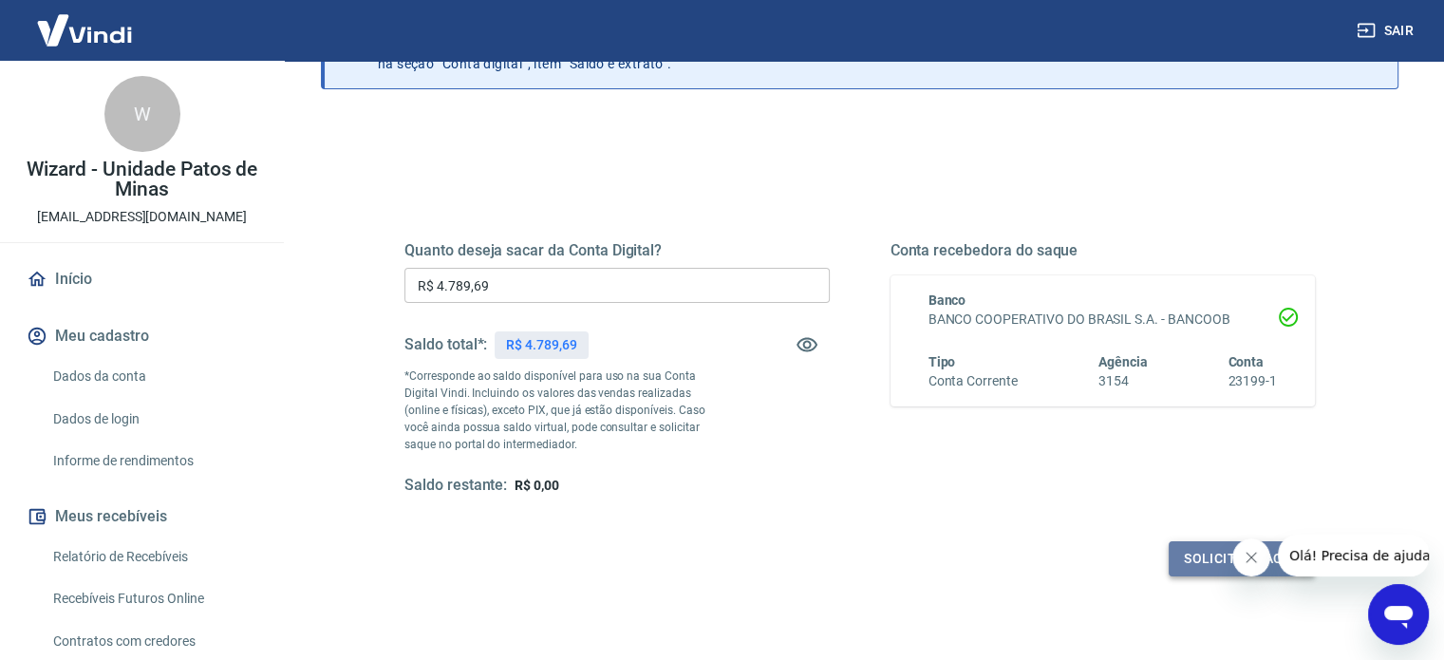
click at [1231, 573] on button "Solicitar saque" at bounding box center [1242, 558] width 146 height 35
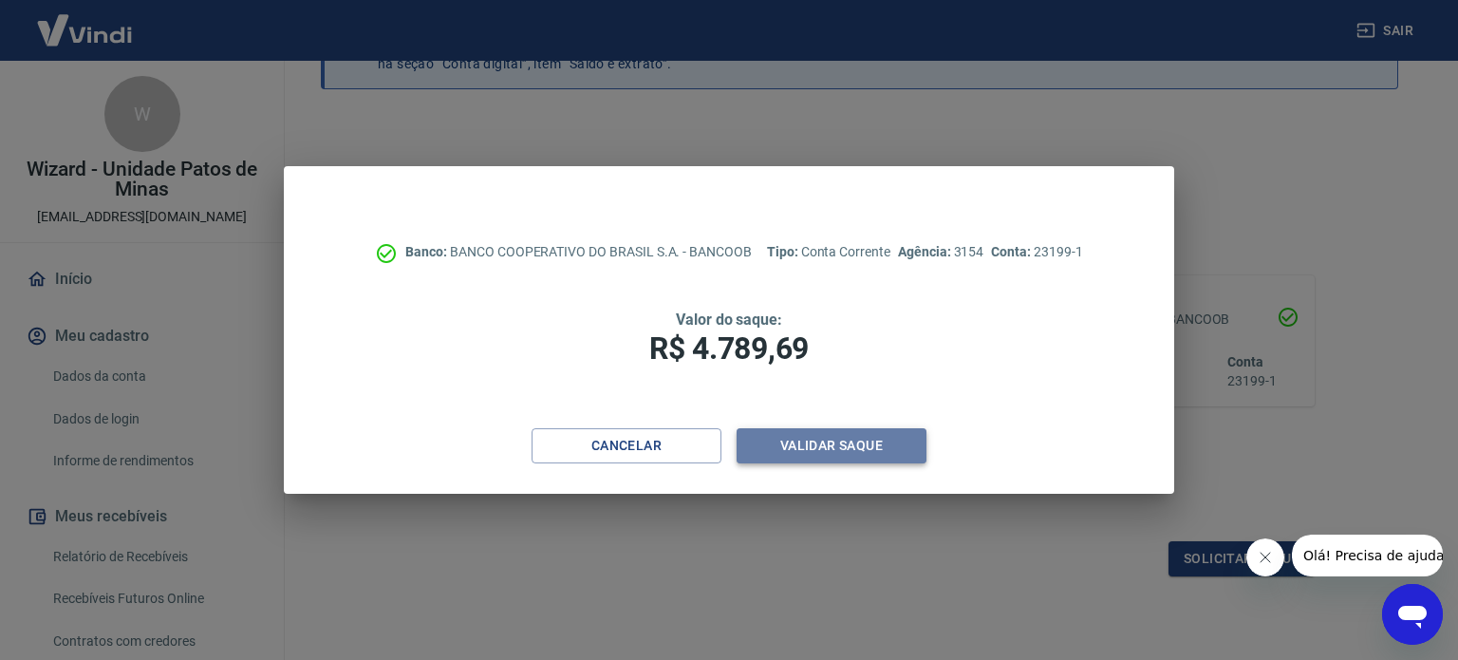
click at [874, 442] on button "Validar saque" at bounding box center [832, 445] width 190 height 35
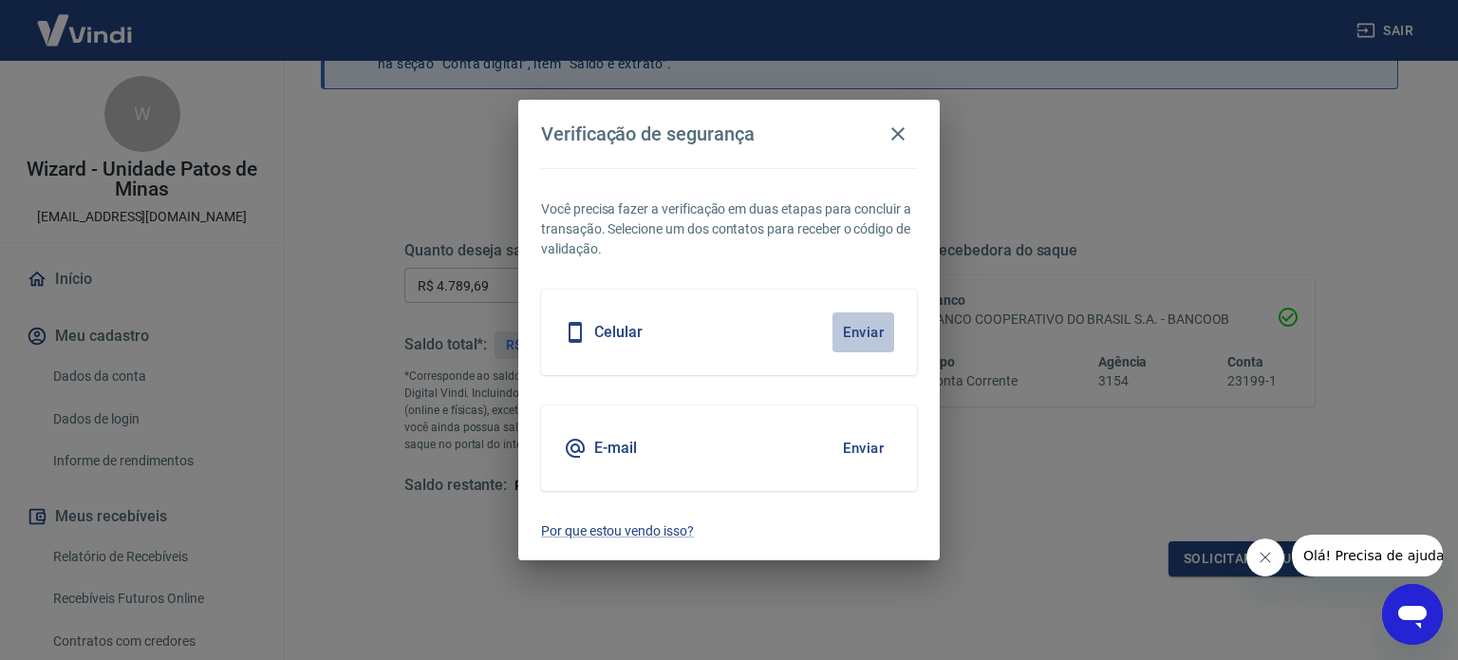
click at [860, 326] on button "Enviar" at bounding box center [864, 332] width 62 height 40
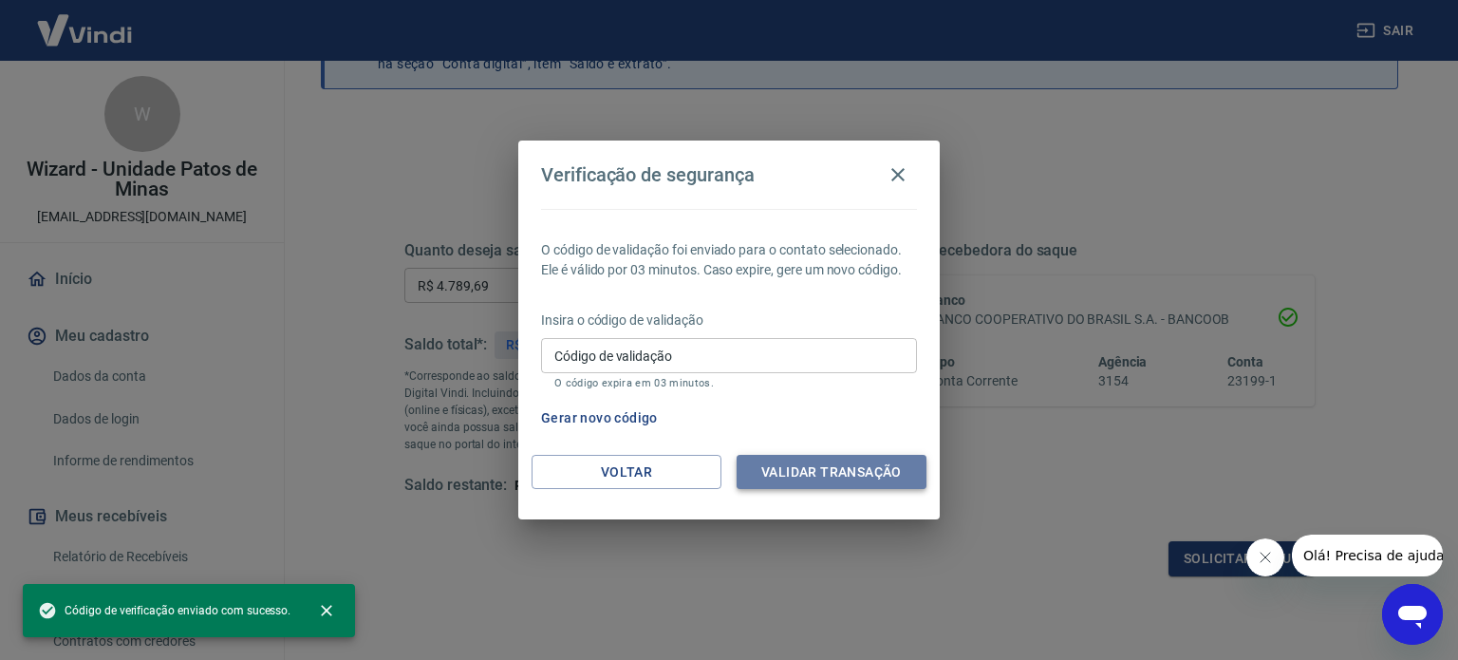
click at [803, 478] on button "Validar transação" at bounding box center [832, 472] width 190 height 35
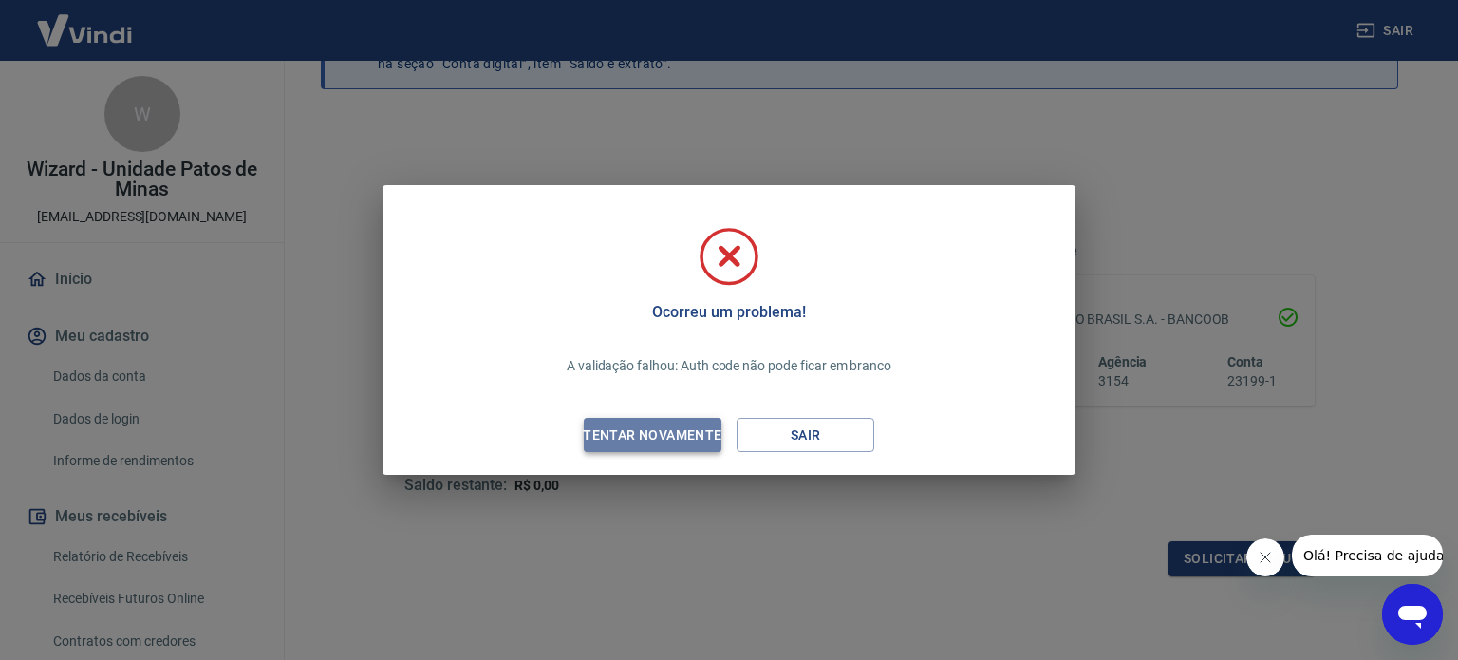
click at [648, 429] on div "Tentar novamente" at bounding box center [652, 435] width 184 height 24
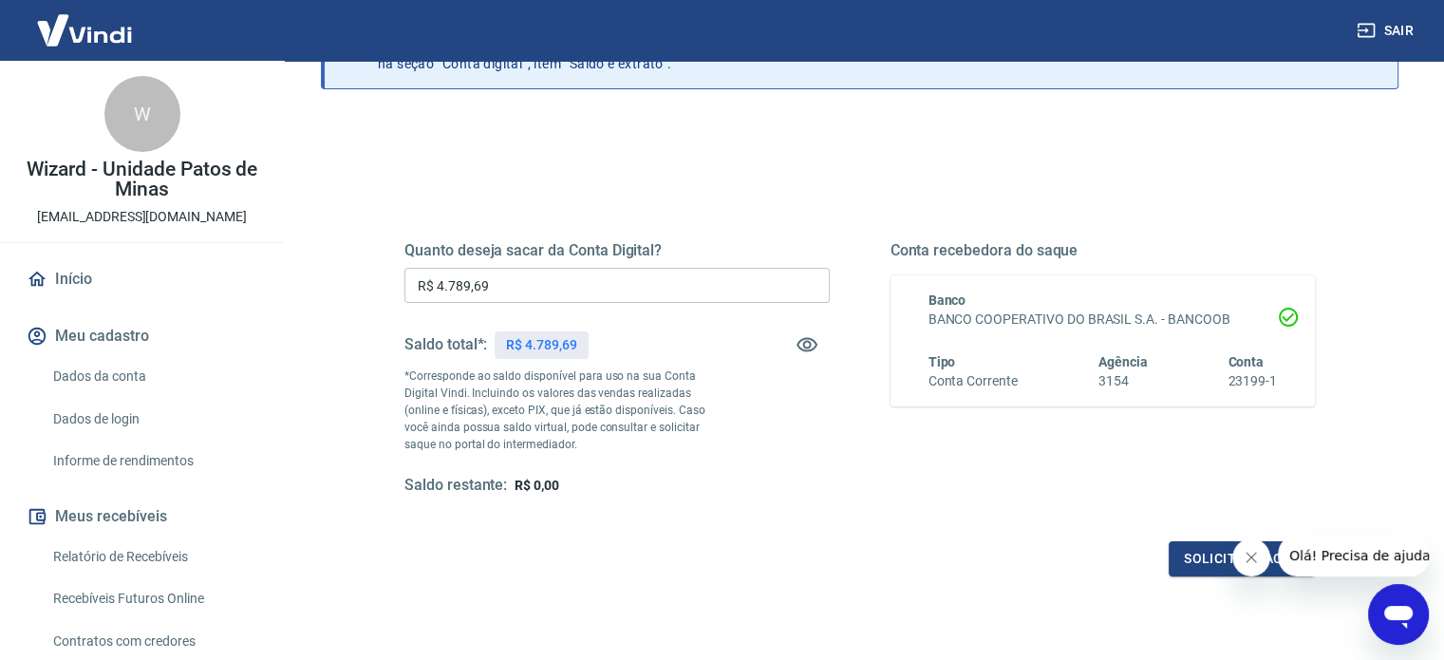
drag, startPoint x: 1203, startPoint y: 565, endPoint x: 1178, endPoint y: 630, distance: 70.0
click at [1178, 630] on div "Quanto deseja sacar da Conta Digital? R$ 4.789,69 ​ Saldo total*: R$ 4.789,69 *…" at bounding box center [860, 459] width 1078 height 679
click at [1173, 554] on button "Solicitar saque" at bounding box center [1242, 558] width 146 height 35
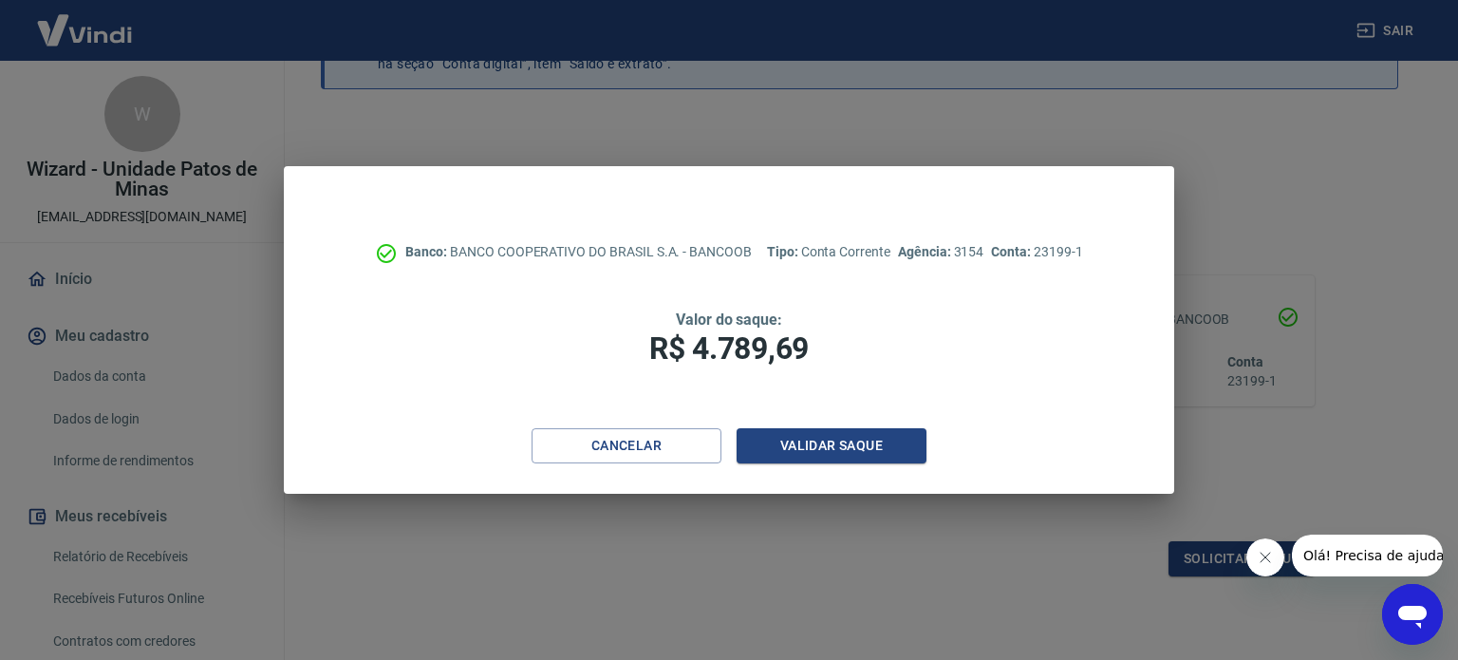
click at [1262, 558] on icon "Fechar mensagem da empresa" at bounding box center [1264, 557] width 15 height 15
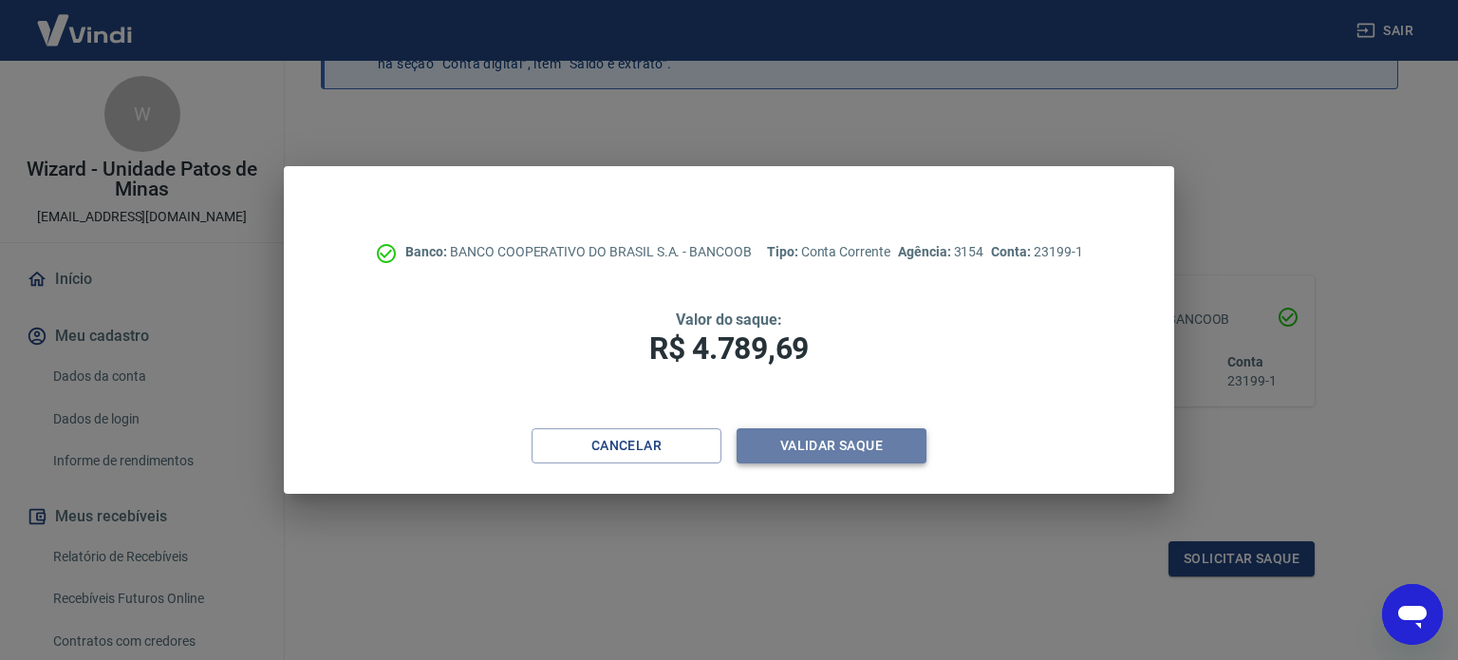
click at [794, 451] on button "Validar saque" at bounding box center [832, 445] width 190 height 35
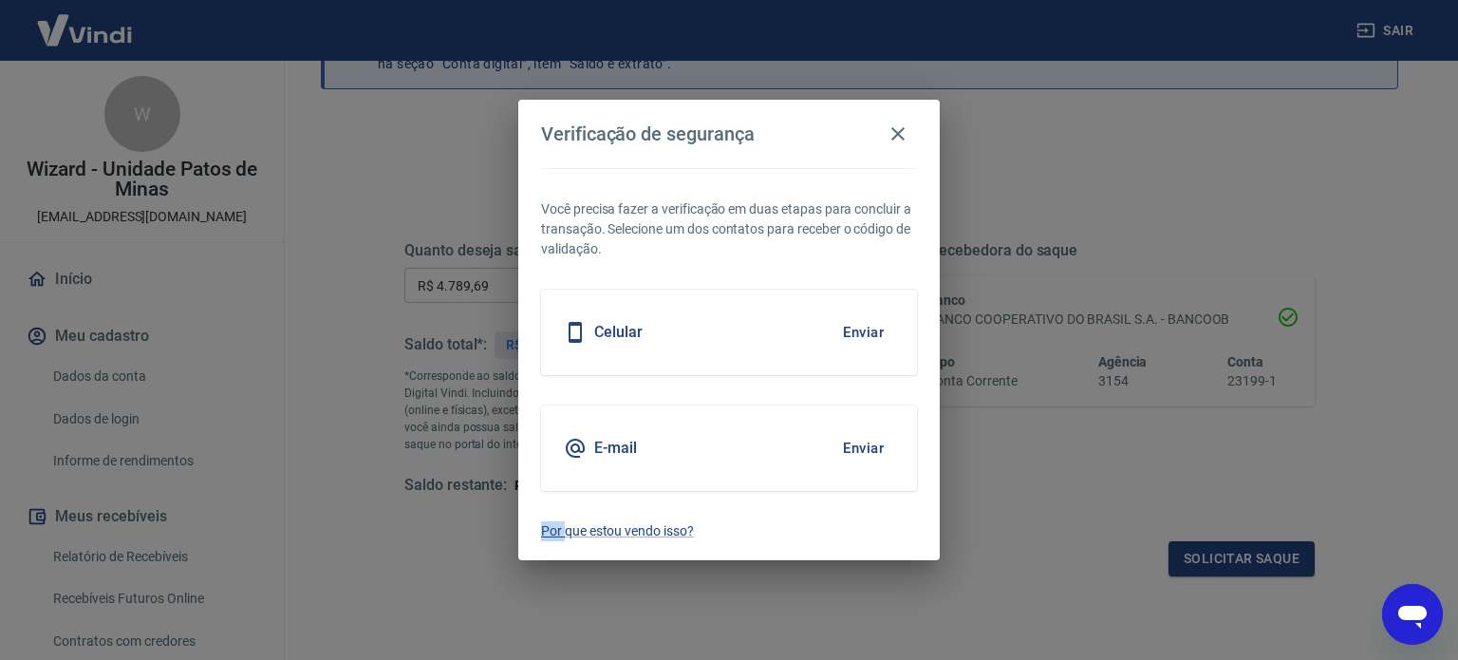
click at [794, 451] on div "E-mail Enviar" at bounding box center [729, 447] width 376 height 85
click at [844, 326] on button "Enviar" at bounding box center [864, 332] width 62 height 40
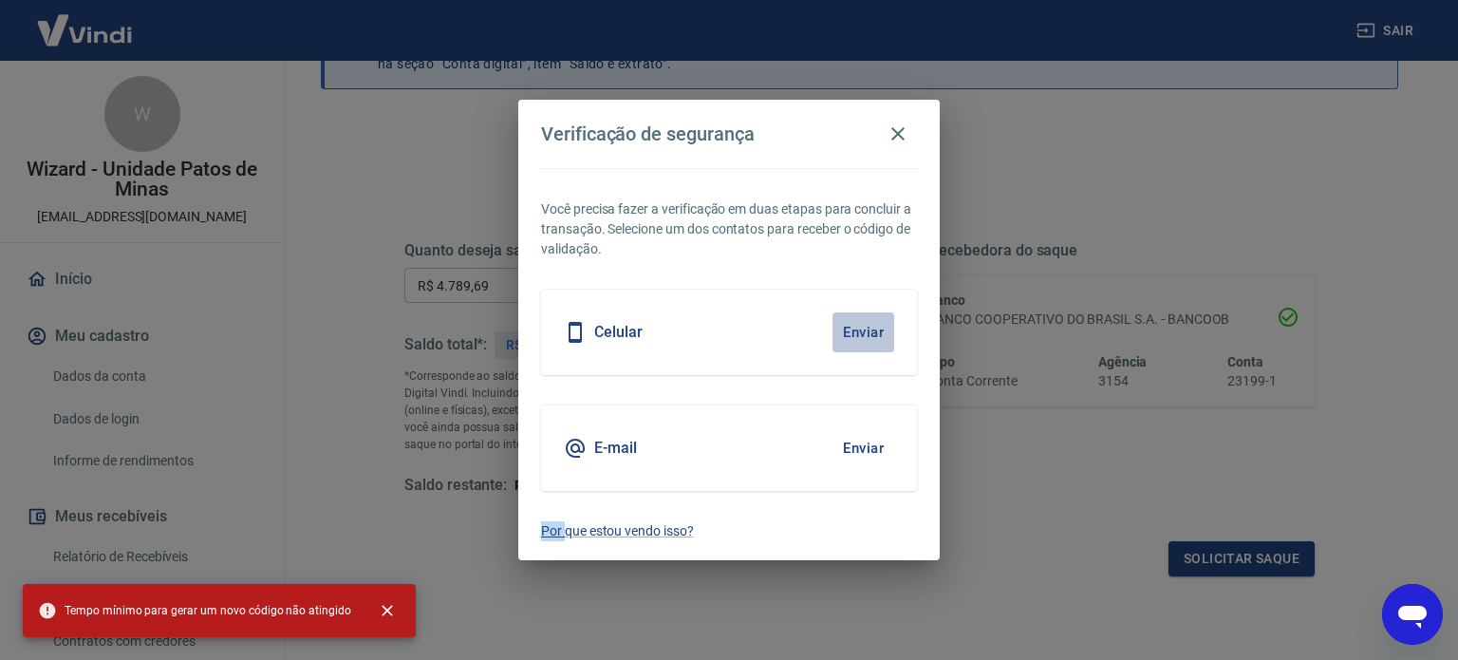
click at [844, 326] on button "Enviar" at bounding box center [864, 332] width 62 height 40
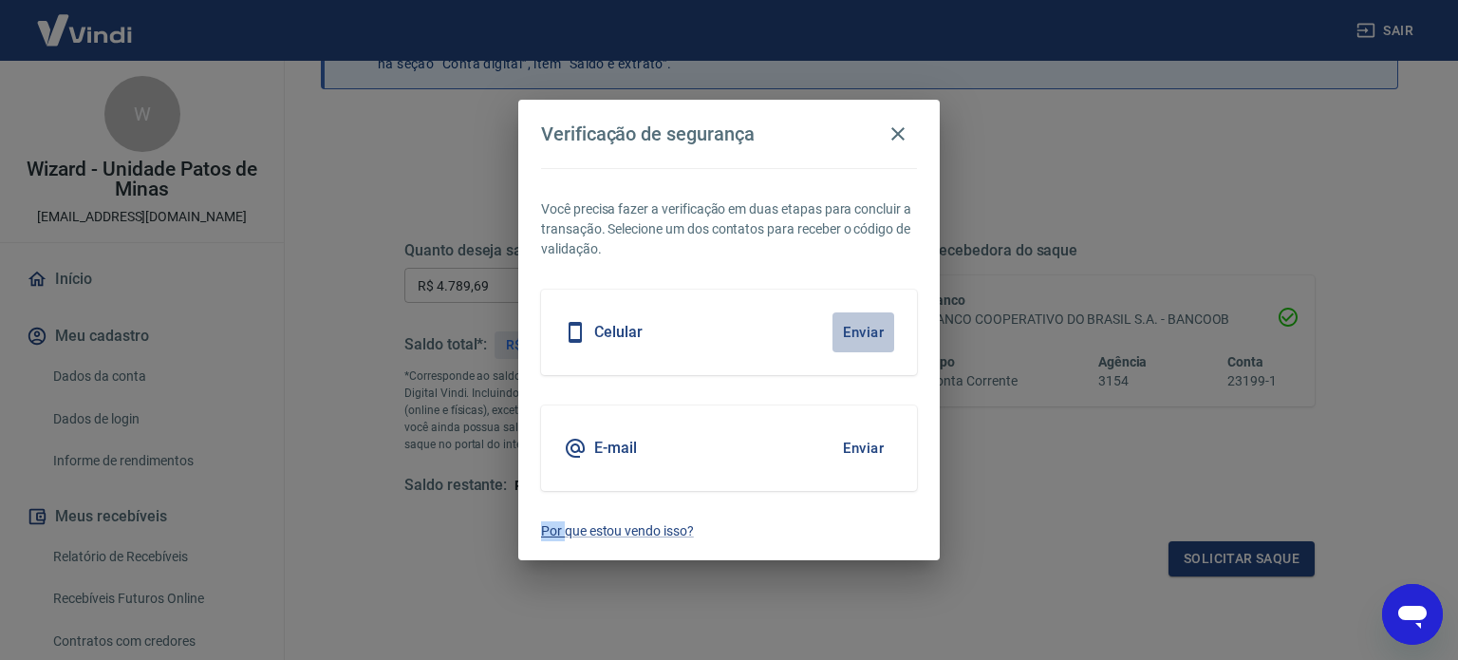
click at [844, 326] on button "Enviar" at bounding box center [864, 332] width 62 height 40
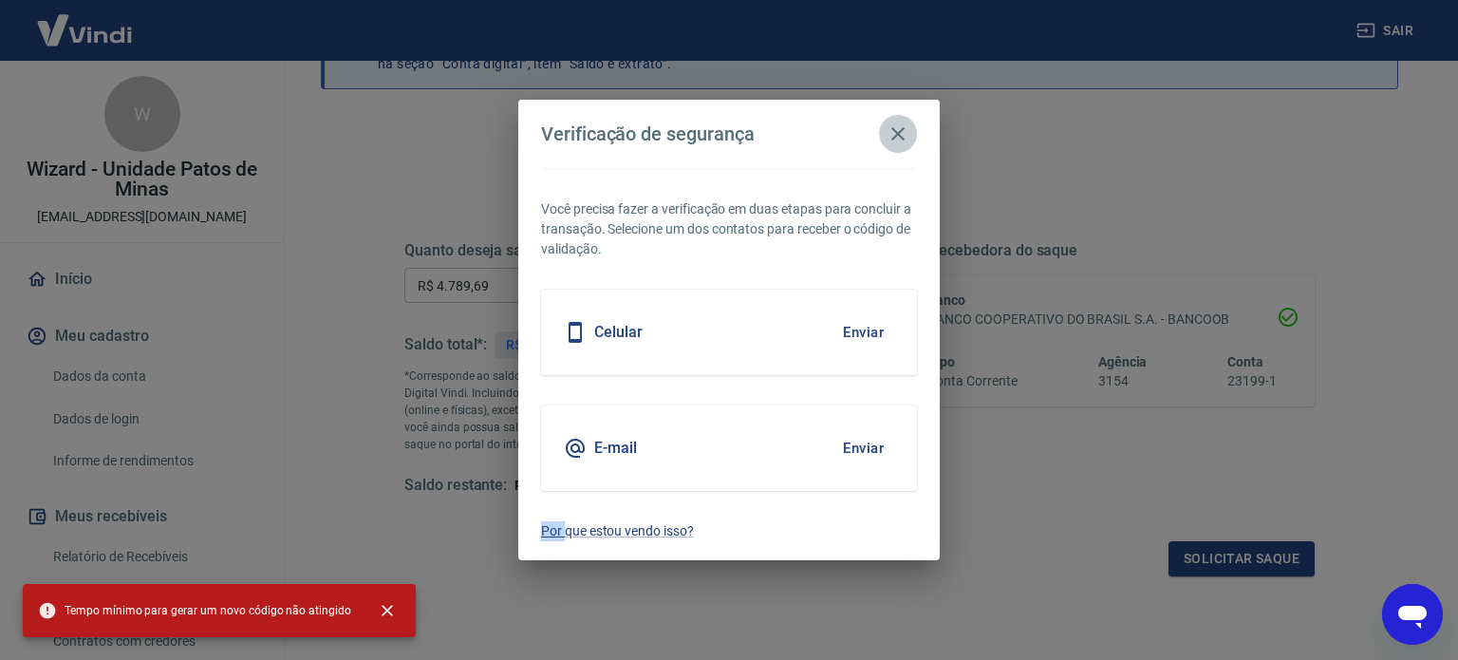
click at [892, 130] on icon "button" at bounding box center [898, 133] width 23 height 23
